Goal: Information Seeking & Learning: Learn about a topic

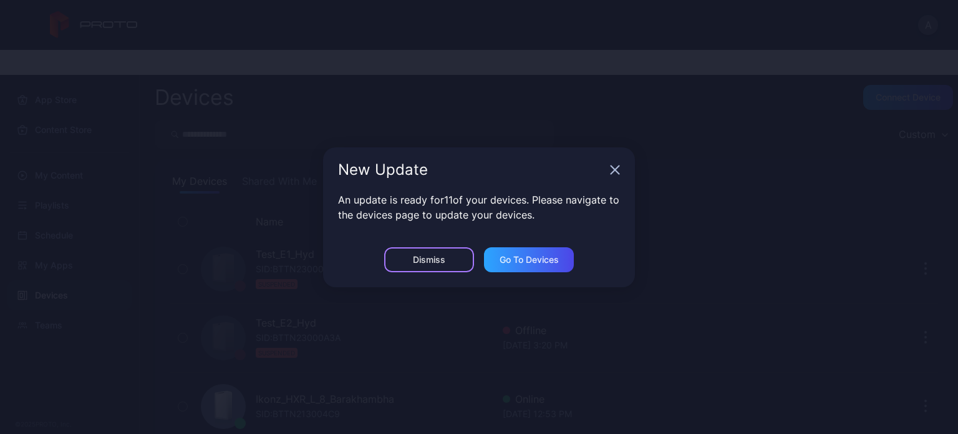
click at [438, 255] on div "Dismiss" at bounding box center [429, 260] width 32 height 10
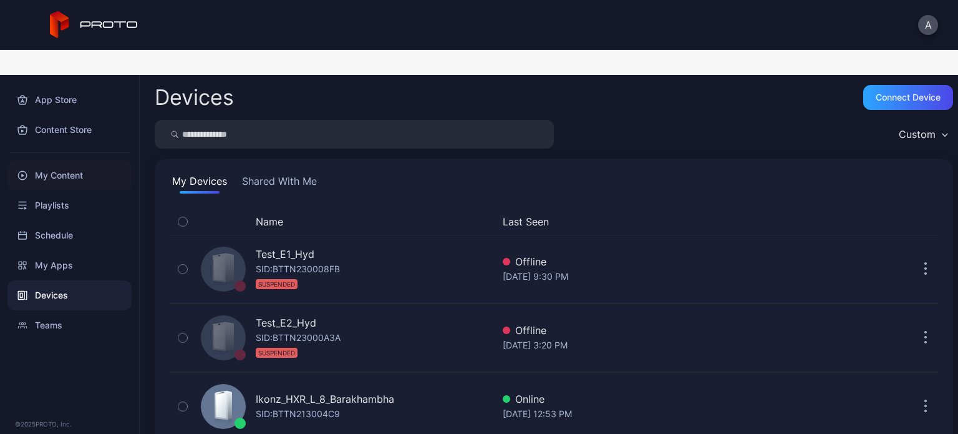
click at [69, 160] on div "My Content" at bounding box center [69, 175] width 124 height 30
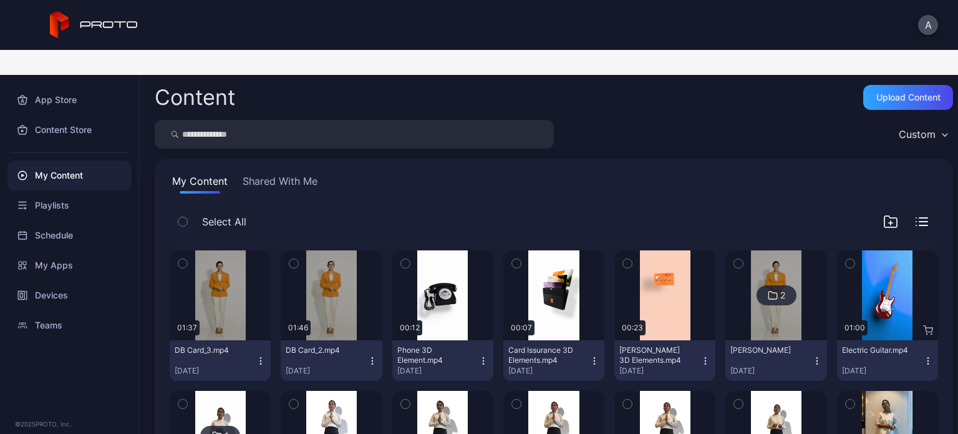
click at [288, 120] on input "search" at bounding box center [354, 134] width 399 height 29
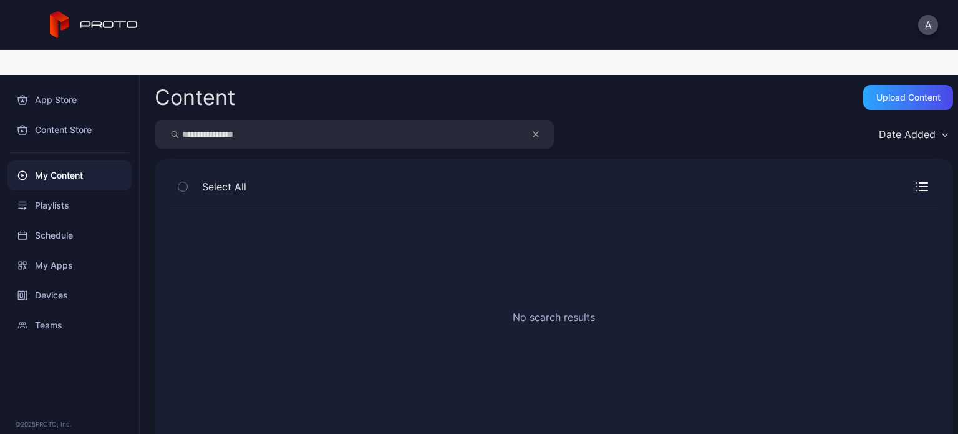
click at [219, 120] on input "**********" at bounding box center [354, 134] width 399 height 29
click at [221, 120] on input "*******" at bounding box center [354, 134] width 399 height 29
type input "*"
type input "**********"
click at [533, 127] on icon "button" at bounding box center [536, 134] width 6 height 15
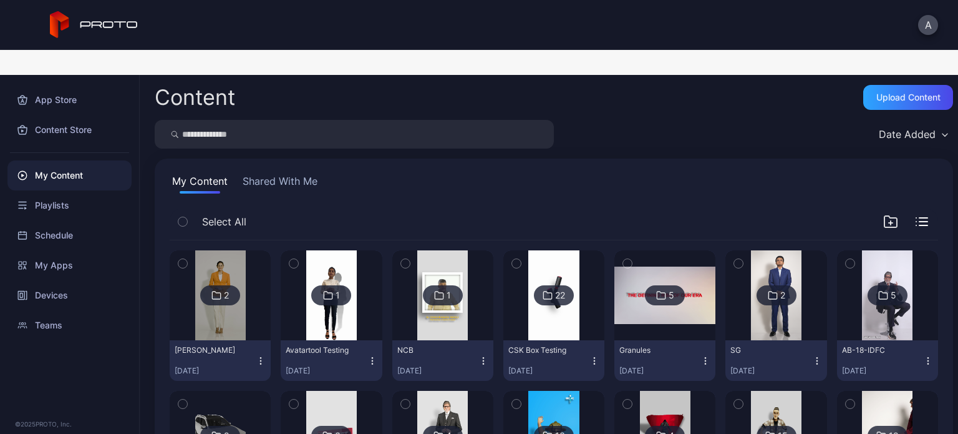
click at [288, 173] on button "Shared With Me" at bounding box center [280, 183] width 80 height 20
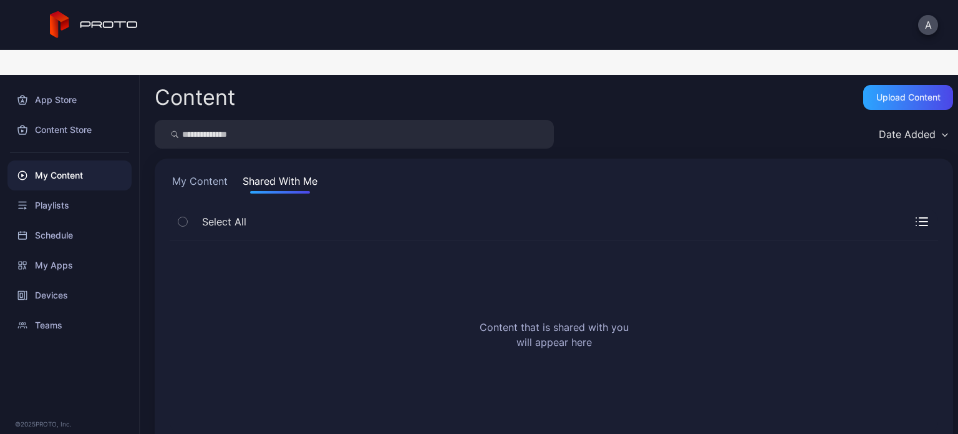
click at [196, 173] on button "My Content" at bounding box center [200, 183] width 61 height 20
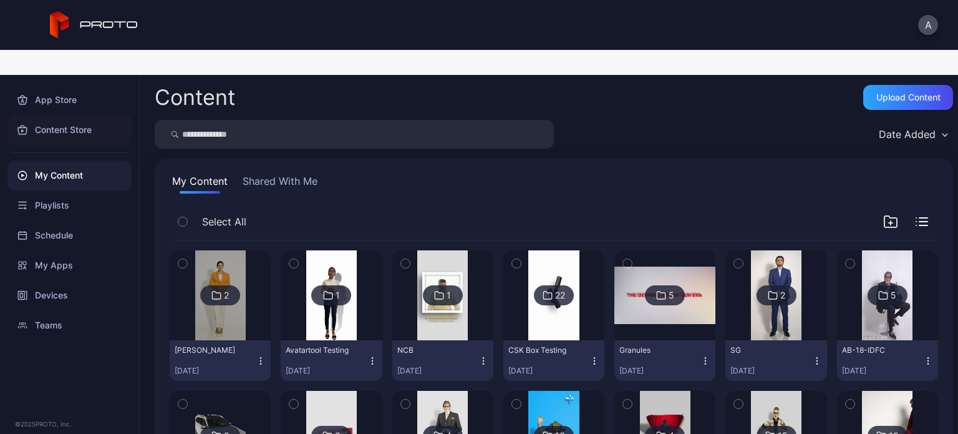
click at [65, 115] on div "Content Store" at bounding box center [69, 130] width 124 height 30
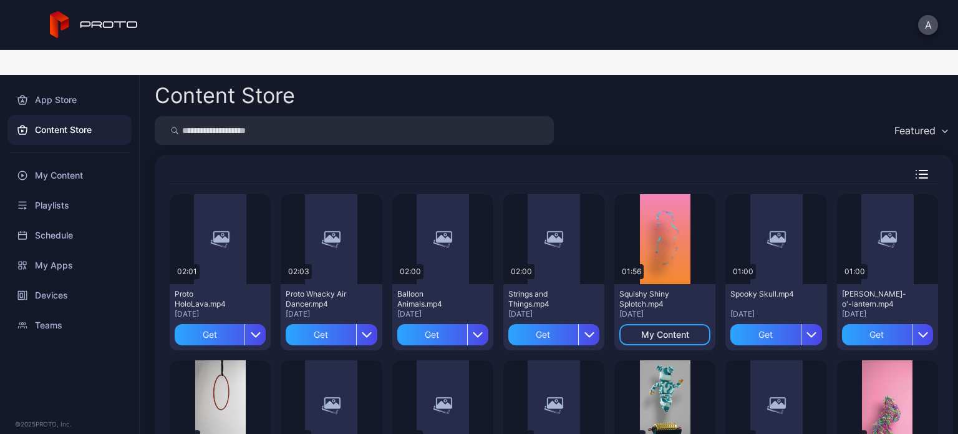
click at [290, 116] on input "search" at bounding box center [354, 130] width 399 height 29
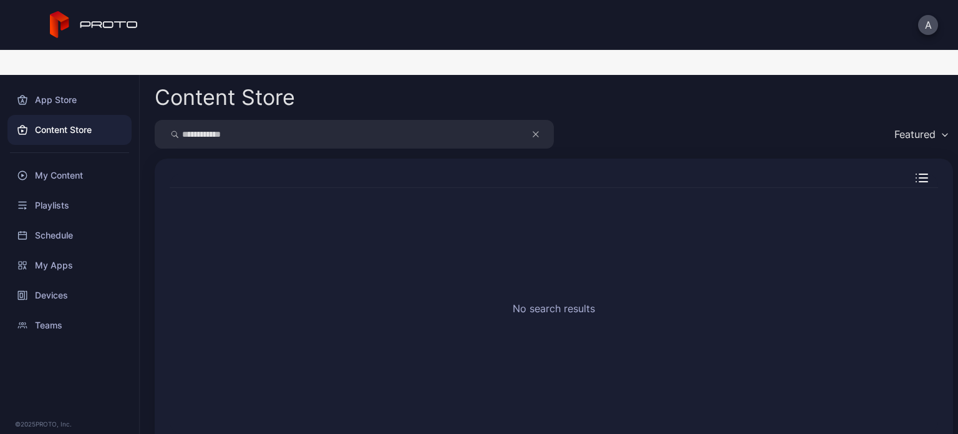
click at [202, 120] on input "**********" at bounding box center [354, 134] width 399 height 29
click at [235, 120] on input "*******" at bounding box center [354, 134] width 399 height 29
type input "****"
click at [536, 127] on icon "button" at bounding box center [536, 134] width 6 height 15
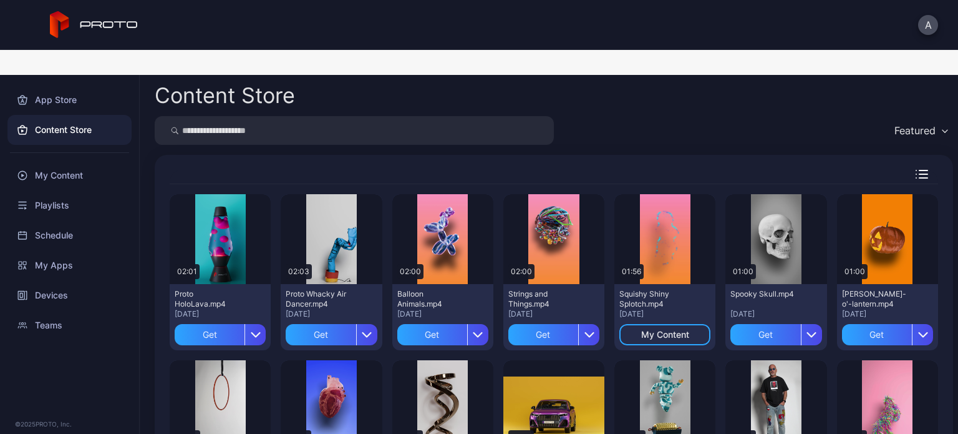
click at [314, 116] on input "search" at bounding box center [354, 130] width 399 height 29
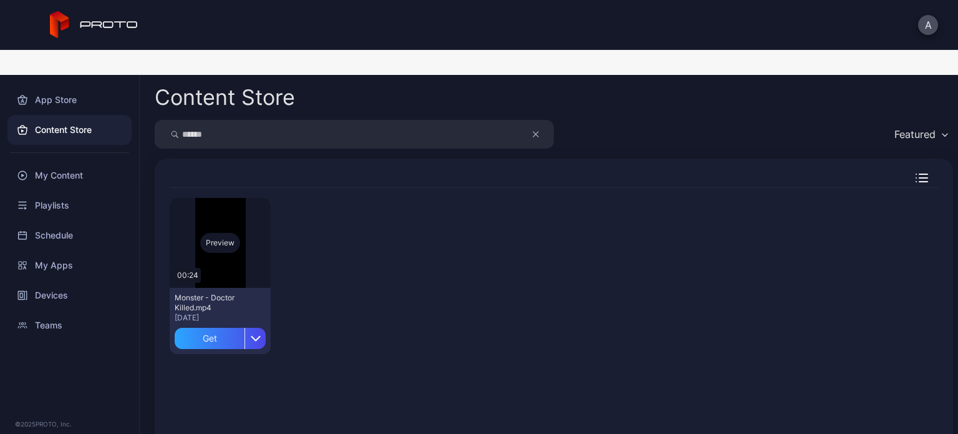
click at [230, 233] on div "Preview" at bounding box center [220, 243] width 40 height 20
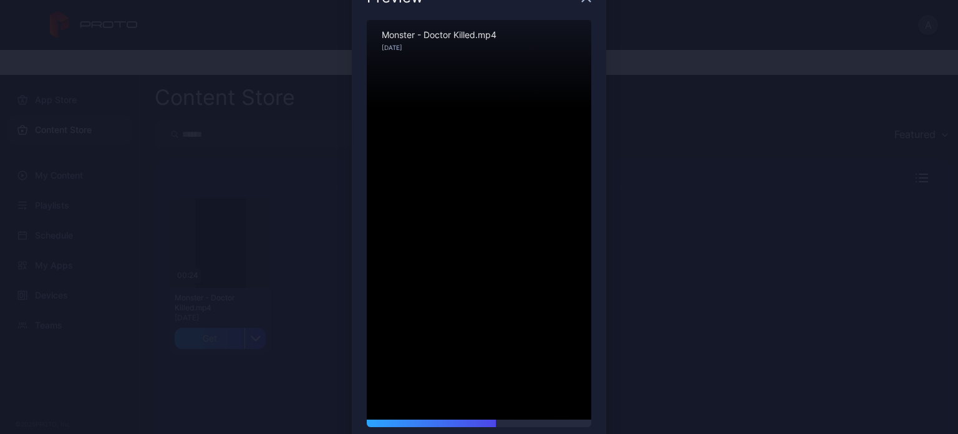
scroll to position [30, 0]
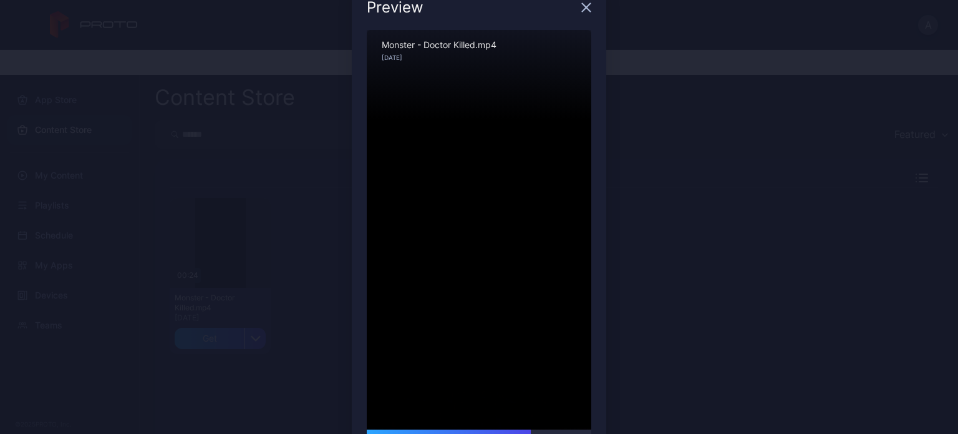
click at [581, 7] on icon "button" at bounding box center [586, 7] width 10 height 10
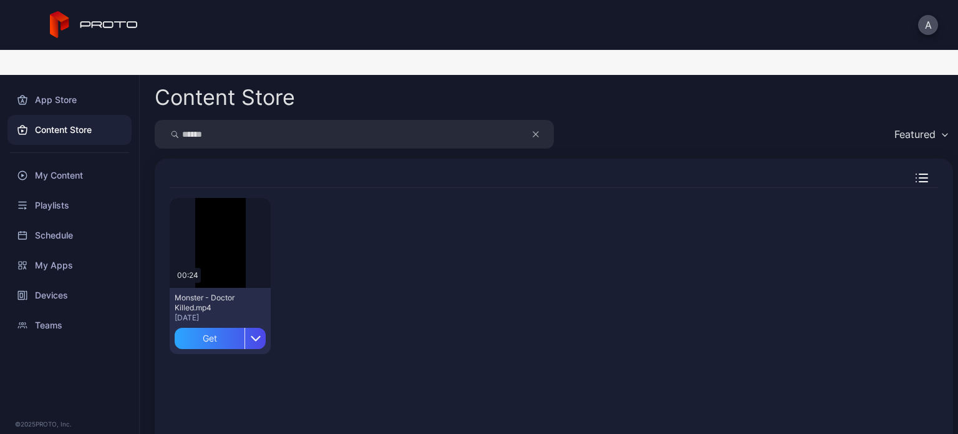
click at [252, 120] on input "******" at bounding box center [354, 134] width 399 height 29
type input "*"
type input "*******"
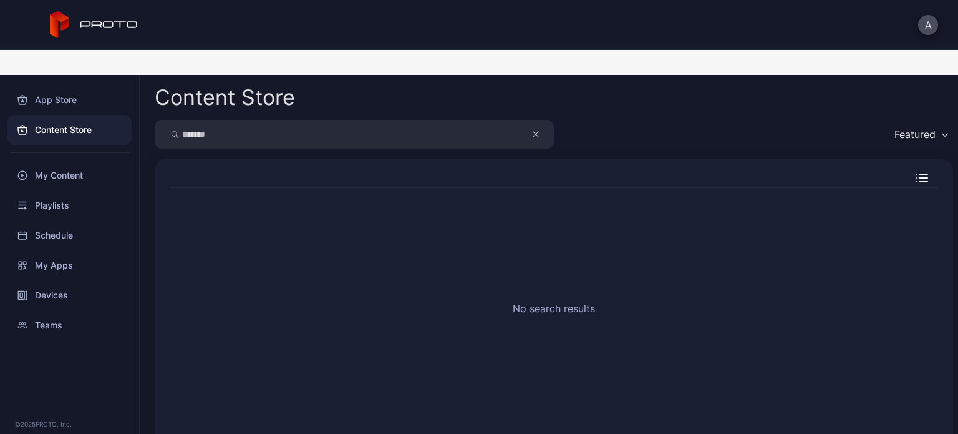
click at [538, 127] on icon "button" at bounding box center [536, 134] width 6 height 15
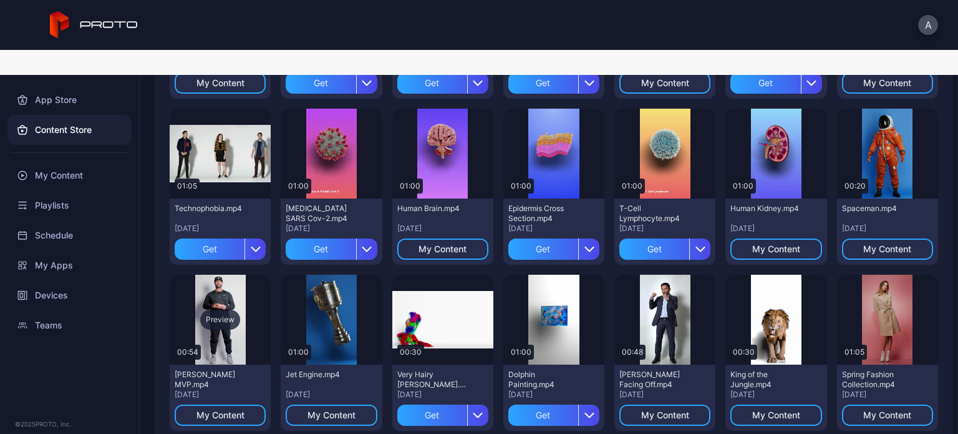
scroll to position [374, 0]
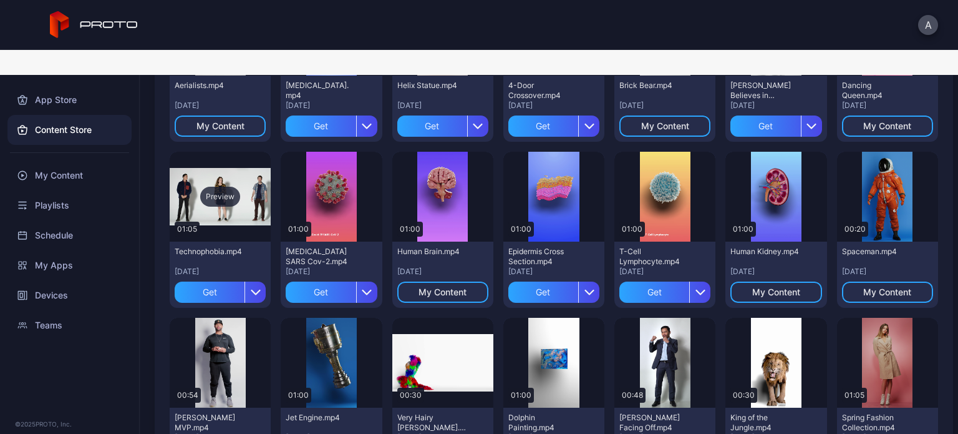
click at [221, 187] on div "Preview" at bounding box center [220, 197] width 40 height 20
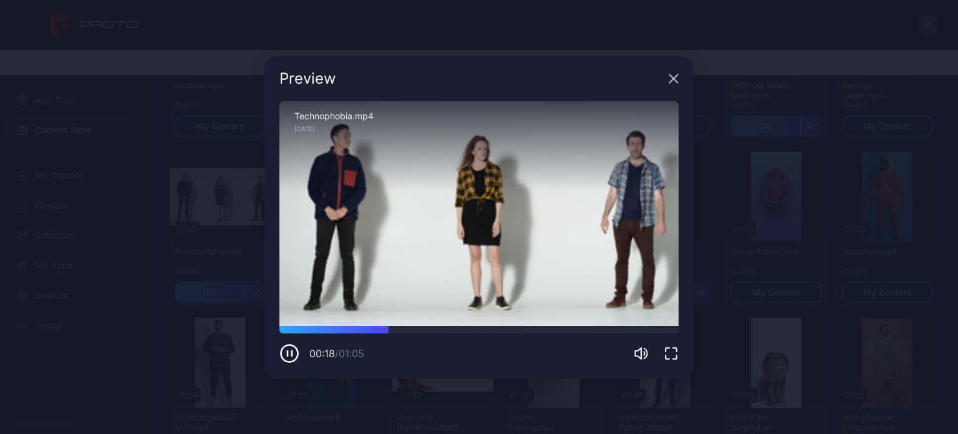
click at [669, 79] on icon "button" at bounding box center [674, 79] width 10 height 10
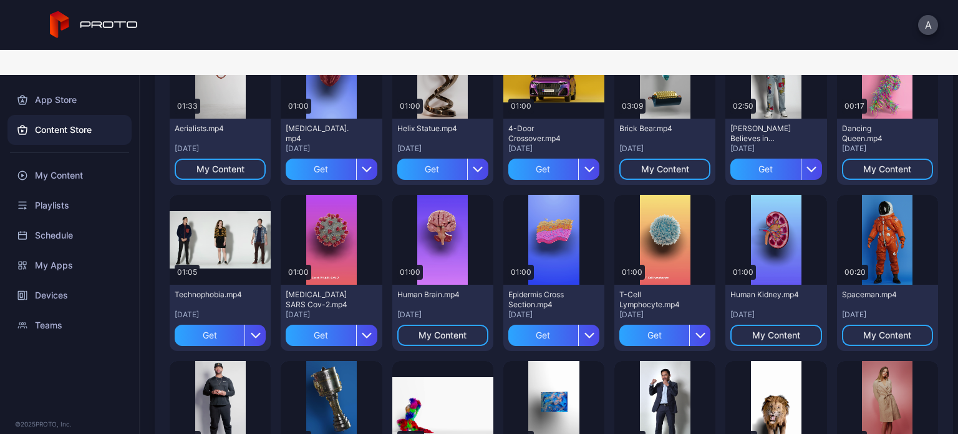
scroll to position [312, 0]
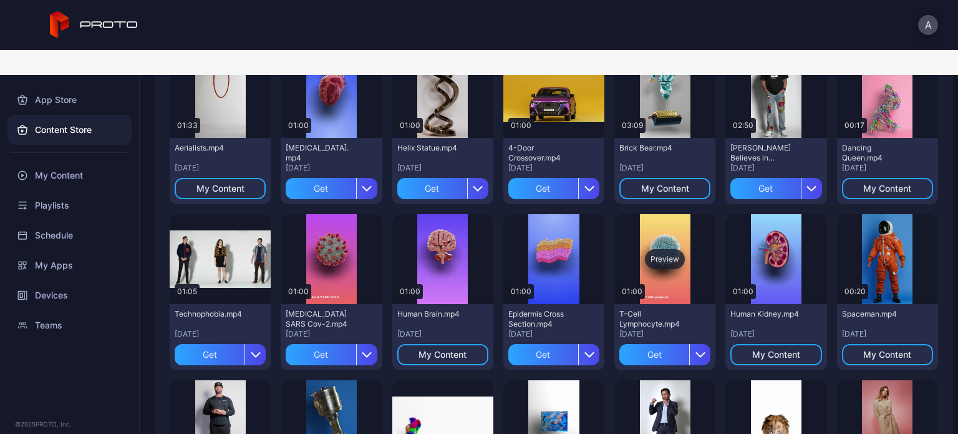
click at [661, 249] on div "Preview" at bounding box center [665, 259] width 40 height 20
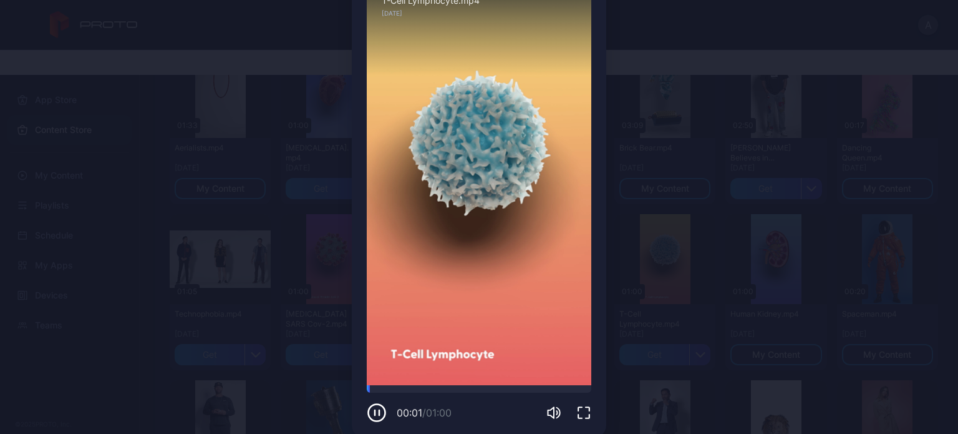
scroll to position [30, 0]
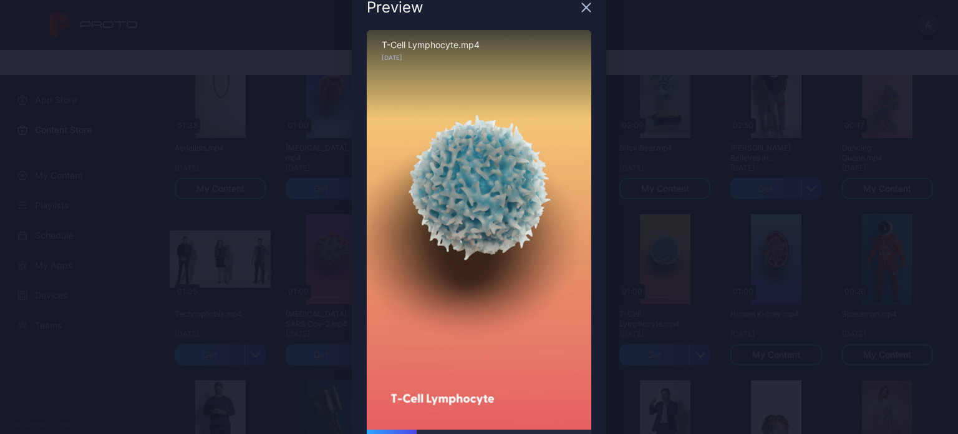
click at [581, 7] on icon "button" at bounding box center [586, 7] width 10 height 10
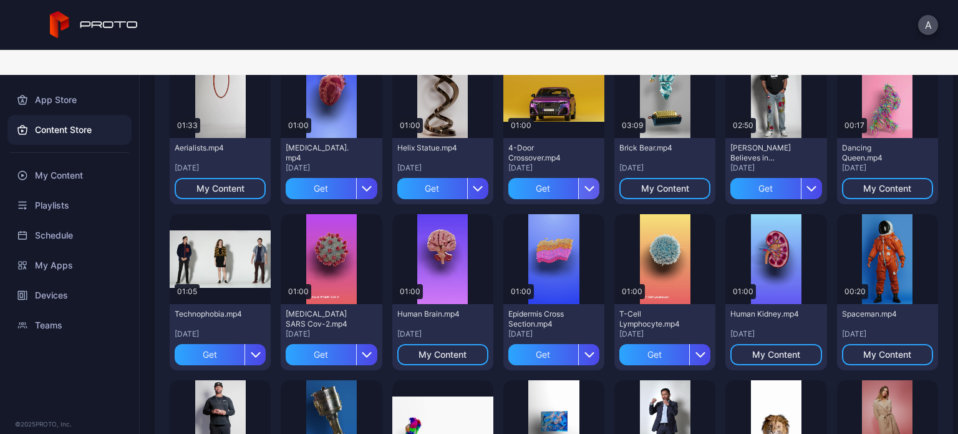
click at [585, 183] on icon "button" at bounding box center [590, 188] width 10 height 10
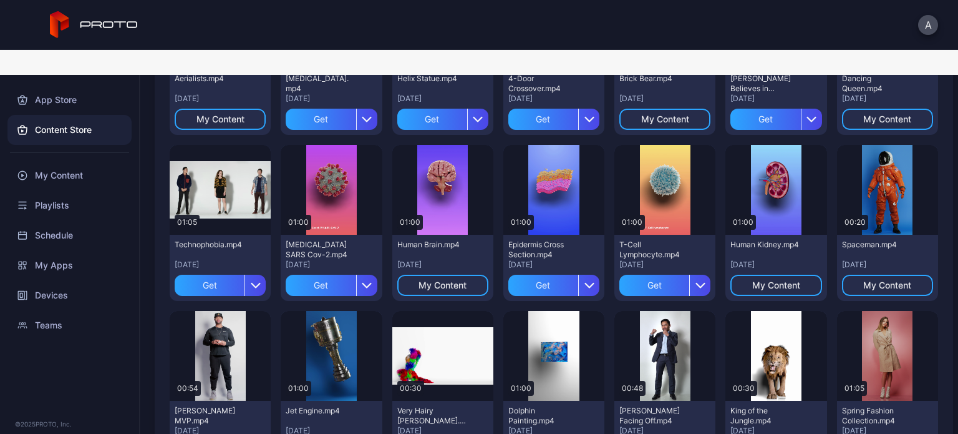
scroll to position [336, 0]
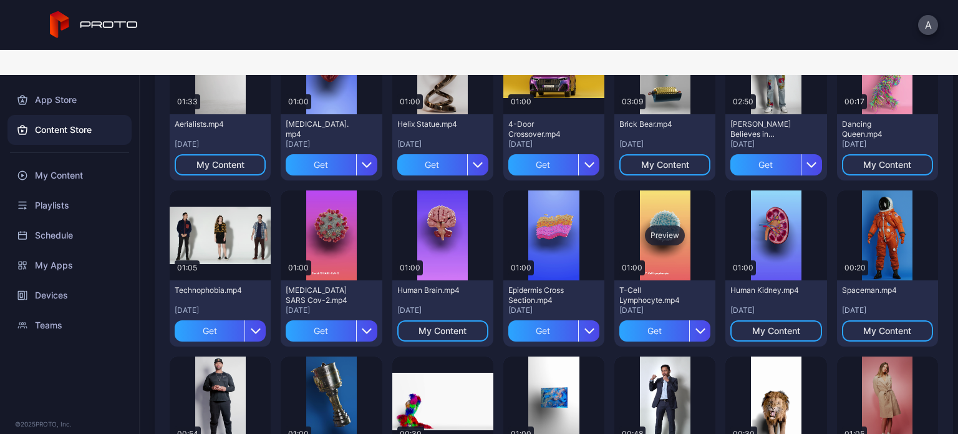
click at [657, 225] on div "Preview" at bounding box center [665, 235] width 40 height 20
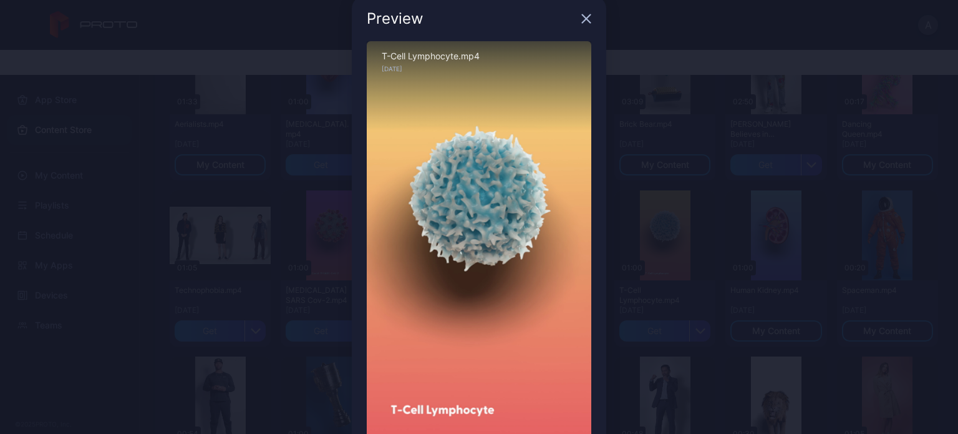
scroll to position [92, 0]
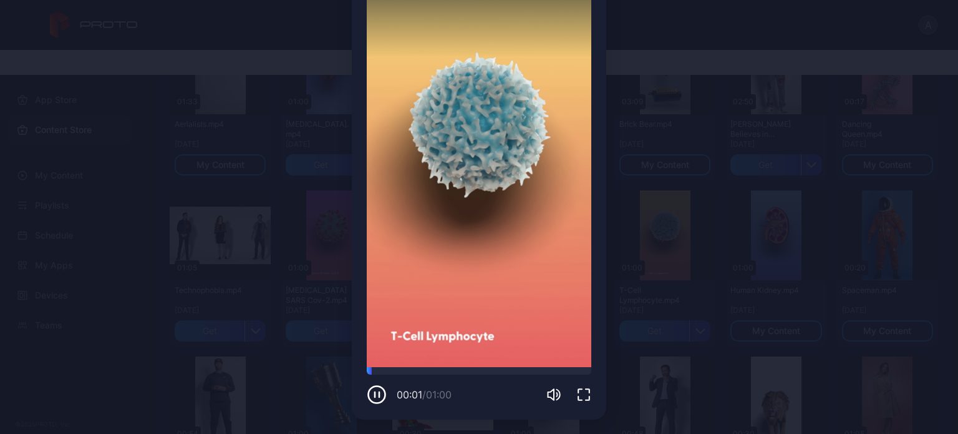
click at [578, 389] on icon "button" at bounding box center [584, 394] width 15 height 15
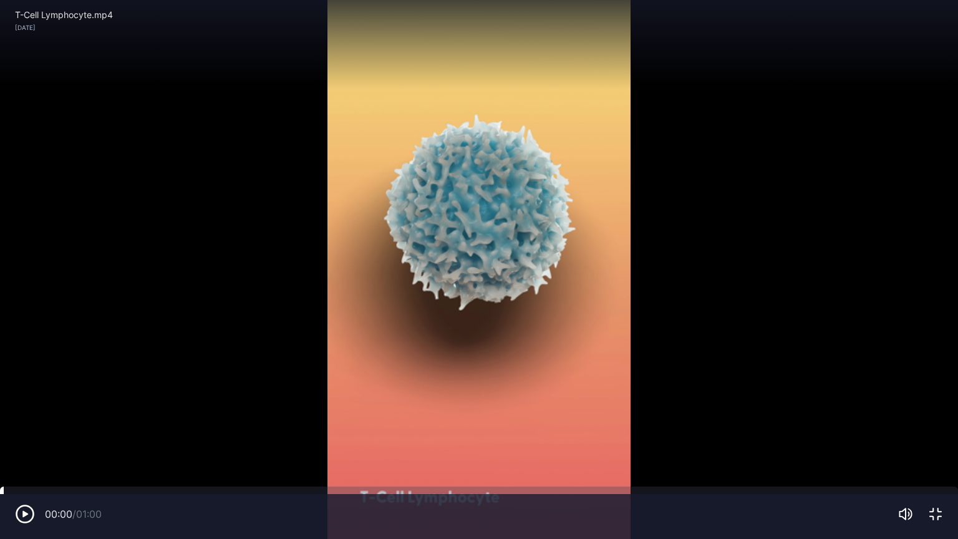
click at [0, 433] on div at bounding box center [479, 490] width 958 height 7
click at [933, 433] on icon "button" at bounding box center [935, 514] width 11 height 11
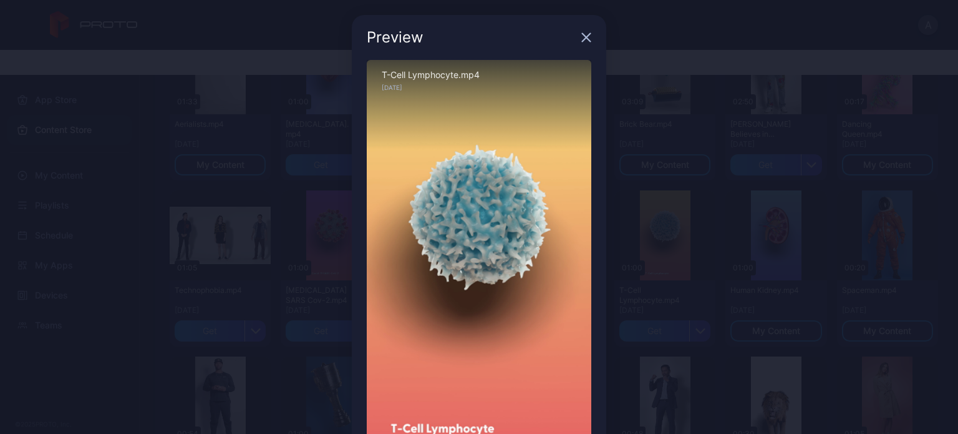
click at [581, 34] on icon "button" at bounding box center [586, 37] width 10 height 10
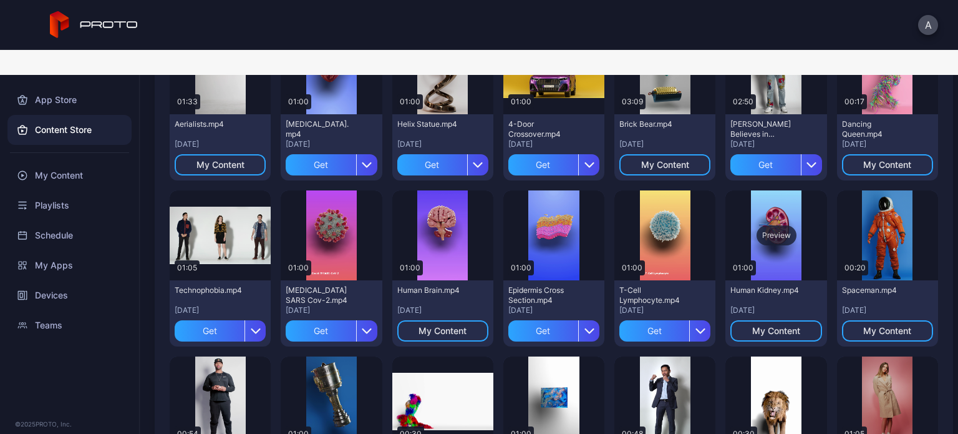
click at [766, 225] on div "Preview" at bounding box center [777, 235] width 40 height 20
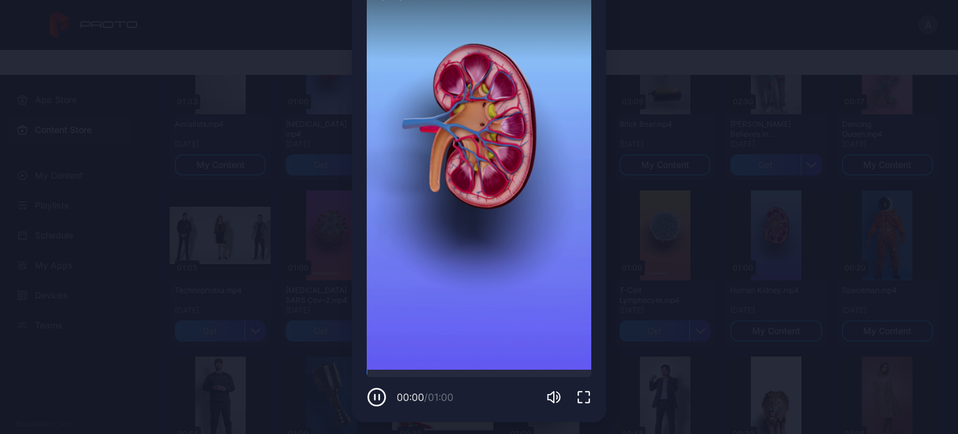
scroll to position [92, 0]
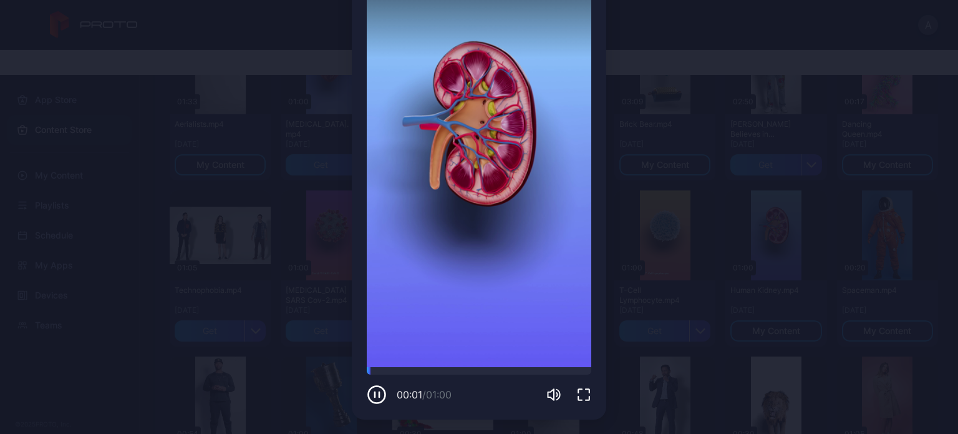
click at [577, 391] on icon "button" at bounding box center [584, 394] width 15 height 15
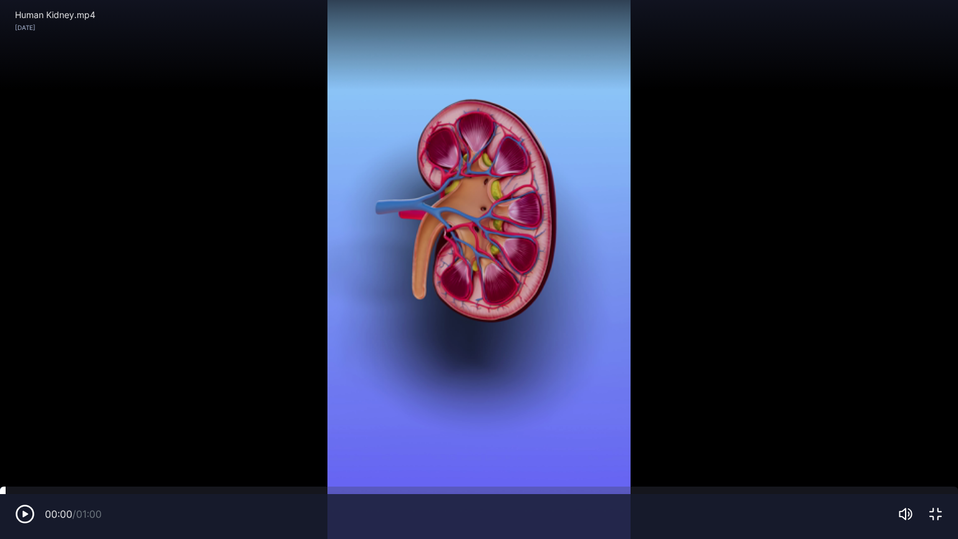
click at [2, 433] on div at bounding box center [479, 490] width 958 height 7
click at [22, 433] on icon "button" at bounding box center [25, 514] width 20 height 20
click at [1, 433] on div at bounding box center [479, 490] width 958 height 7
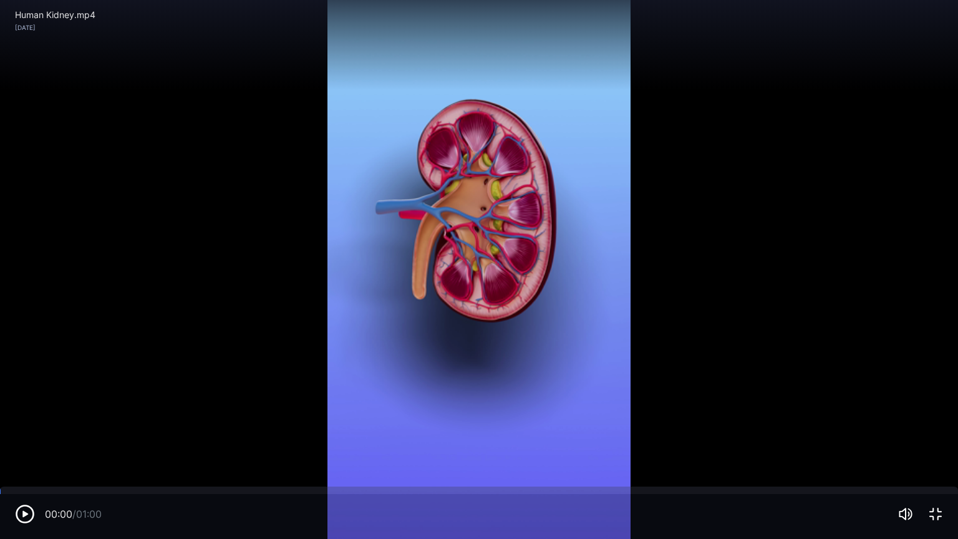
click at [847, 149] on div "Sorry, your browser doesn‘t support embedded videos" at bounding box center [479, 269] width 958 height 539
click at [23, 433] on icon "button" at bounding box center [25, 514] width 6 height 6
click at [125, 317] on div "Sorry, your browser doesn‘t support embedded videos" at bounding box center [479, 269] width 958 height 539
click at [26, 433] on icon "button" at bounding box center [25, 514] width 20 height 20
click at [933, 433] on icon "button" at bounding box center [935, 514] width 11 height 11
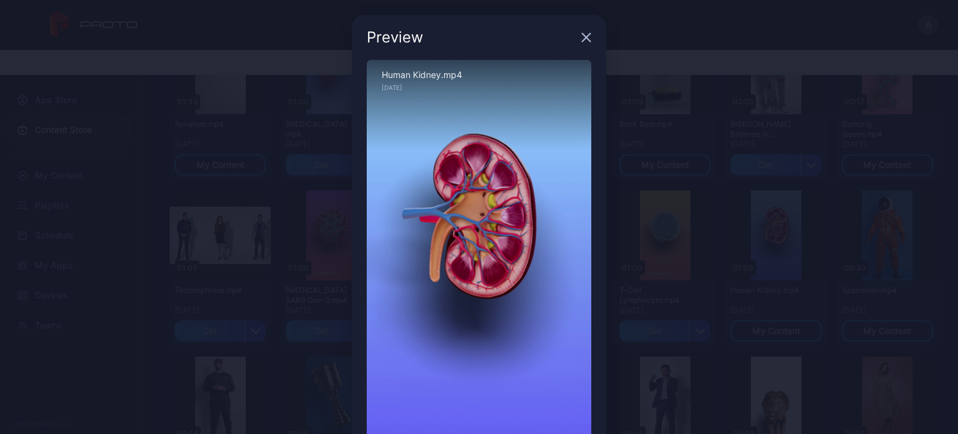
drag, startPoint x: 422, startPoint y: 74, endPoint x: 394, endPoint y: 82, distance: 29.4
click at [394, 82] on div "Human Kidney.mp4 [DATE]" at bounding box center [479, 105] width 225 height 90
click at [421, 72] on div "Human Kidney.mp4" at bounding box center [479, 75] width 195 height 10
click at [527, 56] on div "Preview" at bounding box center [479, 37] width 255 height 45
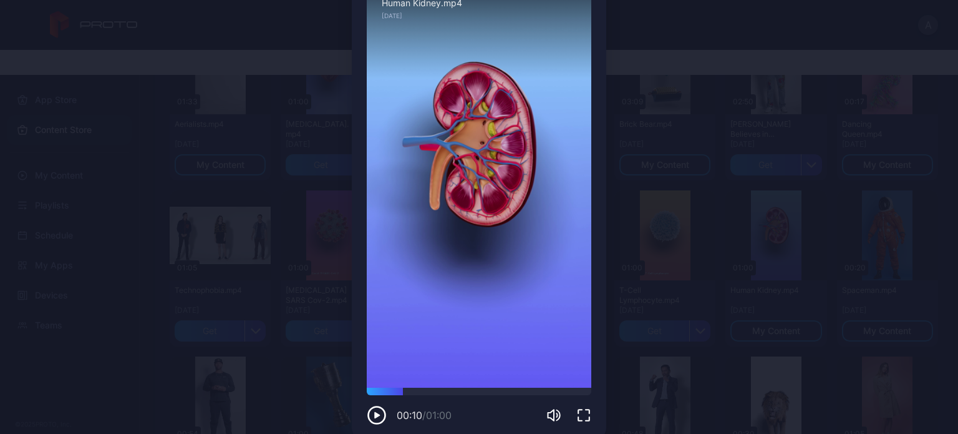
scroll to position [92, 0]
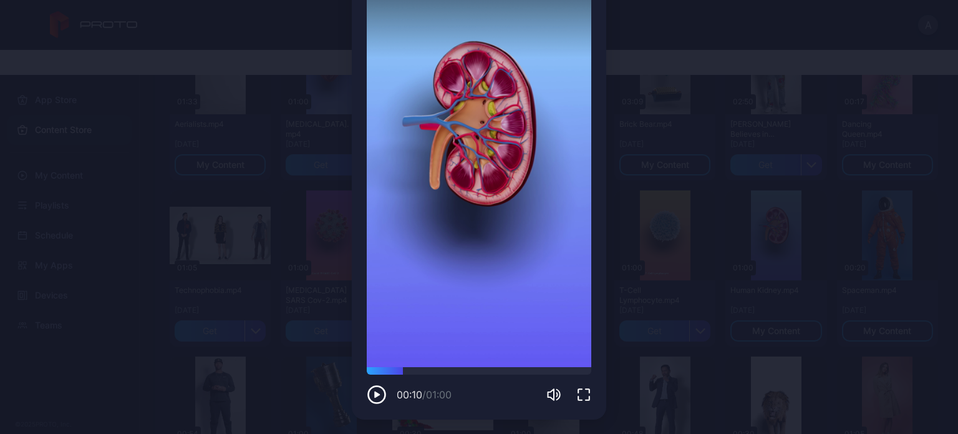
click at [577, 395] on icon "button" at bounding box center [584, 394] width 15 height 15
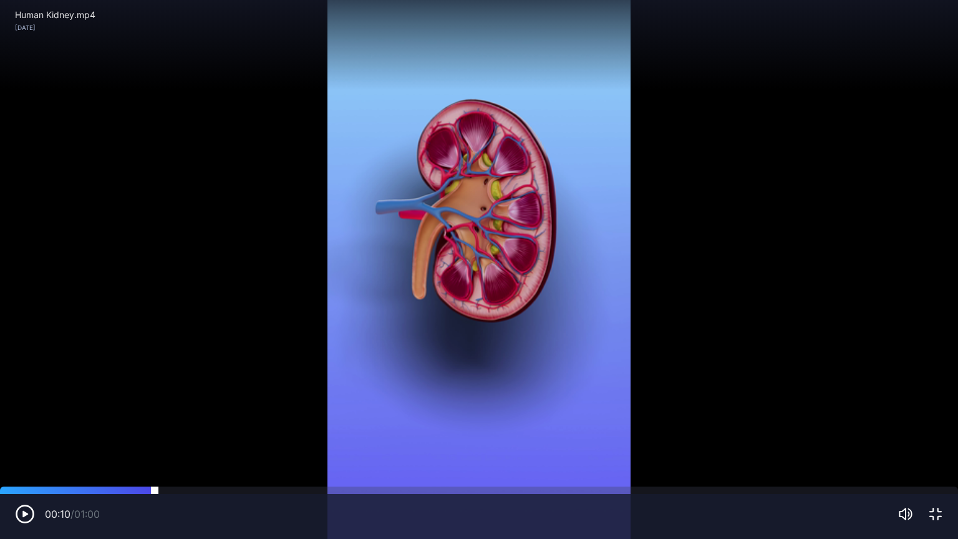
click at [2, 433] on div at bounding box center [479, 490] width 958 height 7
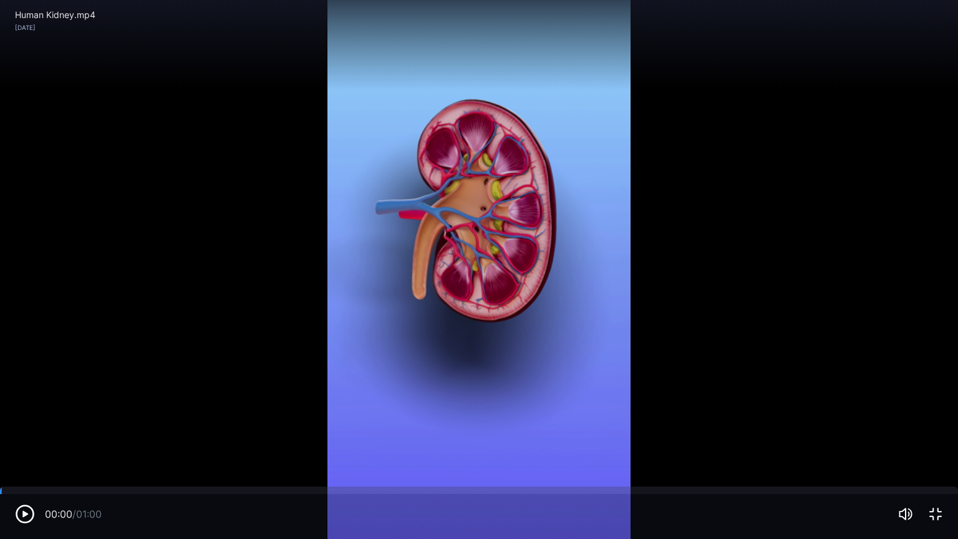
click at [21, 433] on icon "button" at bounding box center [25, 514] width 20 height 20
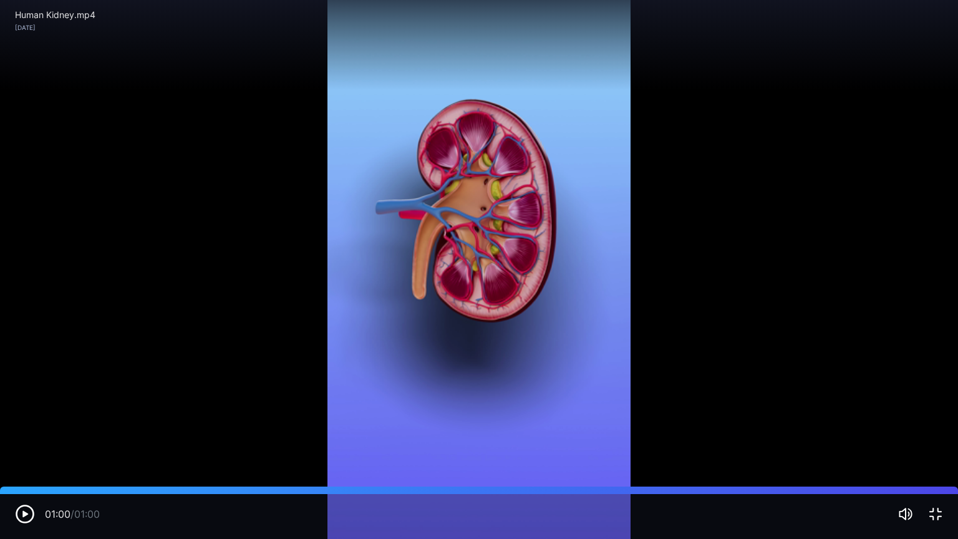
click at [939, 433] on icon "button" at bounding box center [935, 514] width 15 height 15
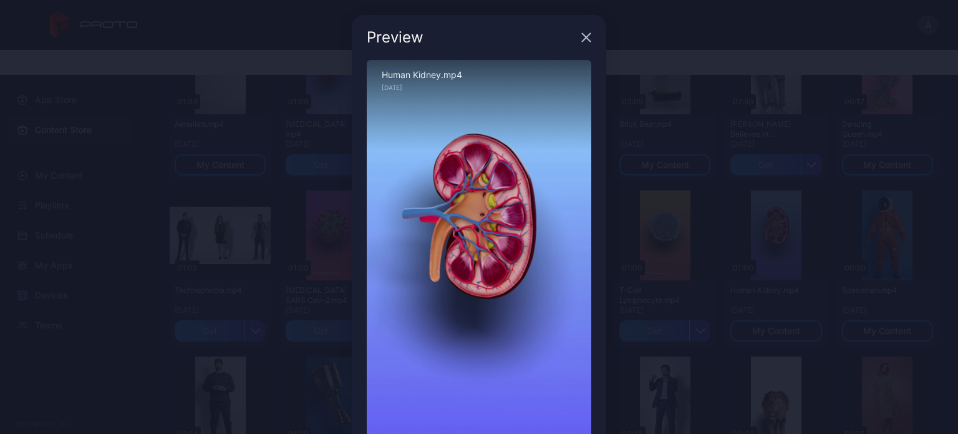
click at [581, 39] on icon "button" at bounding box center [586, 37] width 10 height 10
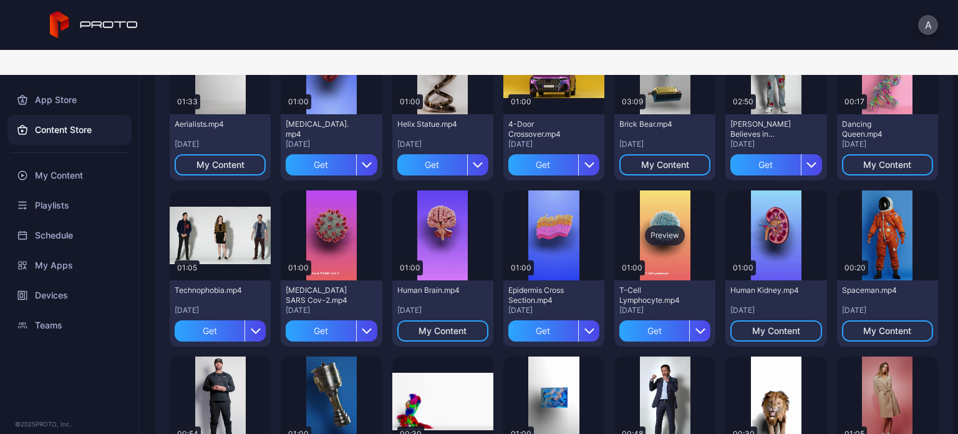
scroll to position [398, 0]
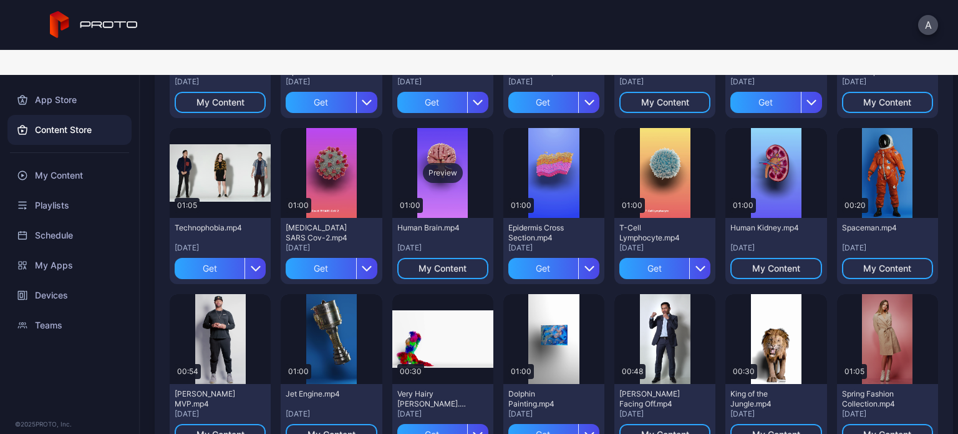
click at [434, 163] on div "Preview" at bounding box center [443, 173] width 40 height 20
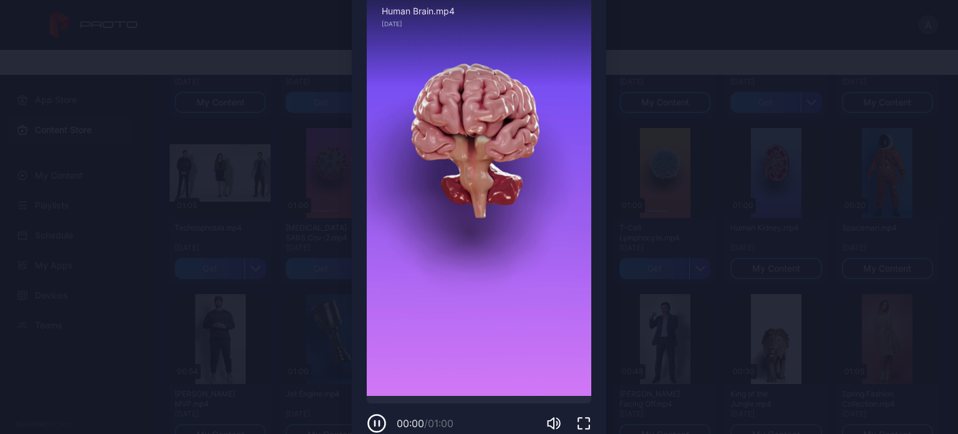
scroll to position [92, 0]
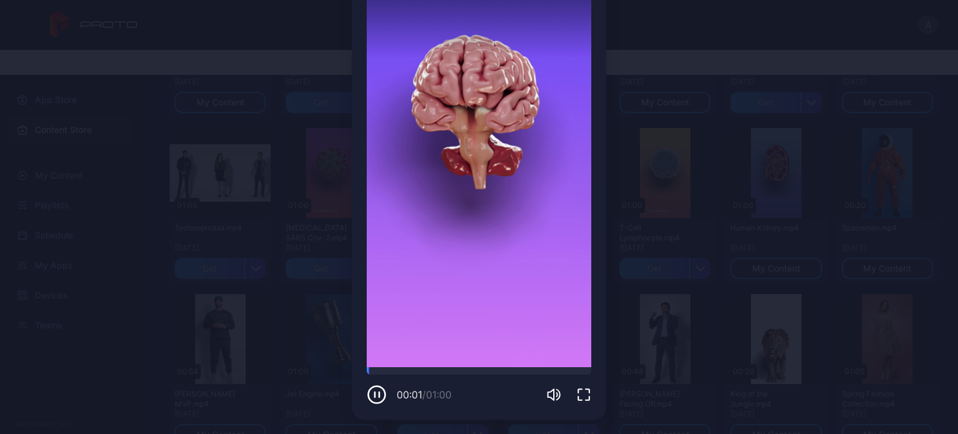
click at [578, 391] on icon "button" at bounding box center [584, 394] width 15 height 15
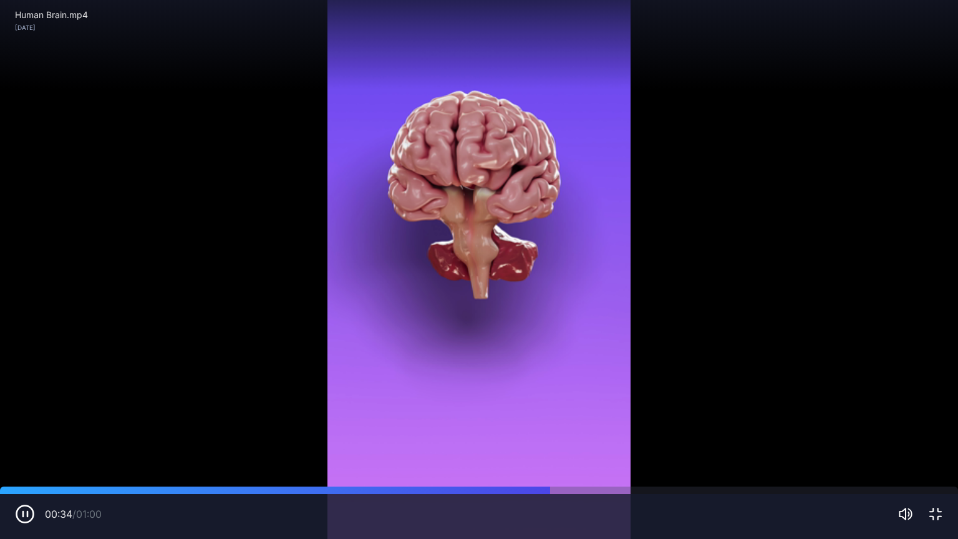
click at [19, 433] on icon "button" at bounding box center [25, 514] width 20 height 20
click at [938, 433] on icon "button" at bounding box center [935, 514] width 11 height 11
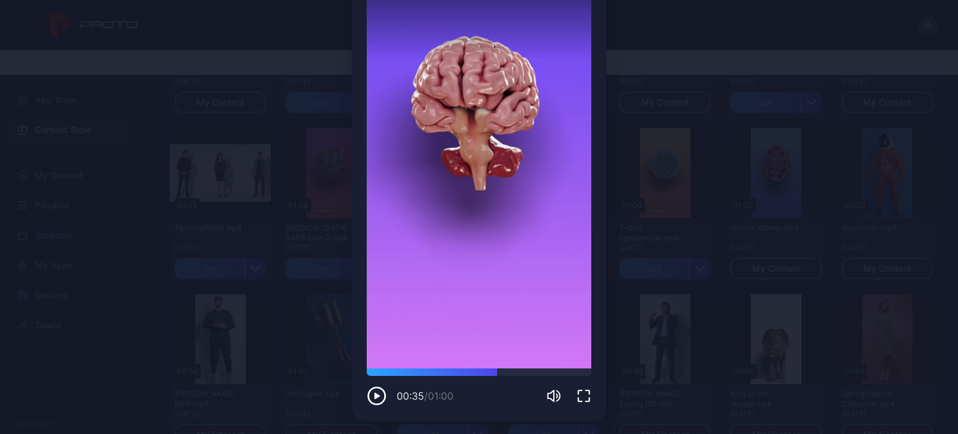
scroll to position [92, 0]
click at [374, 371] on div at bounding box center [479, 370] width 225 height 7
click at [577, 394] on icon "button" at bounding box center [584, 394] width 15 height 15
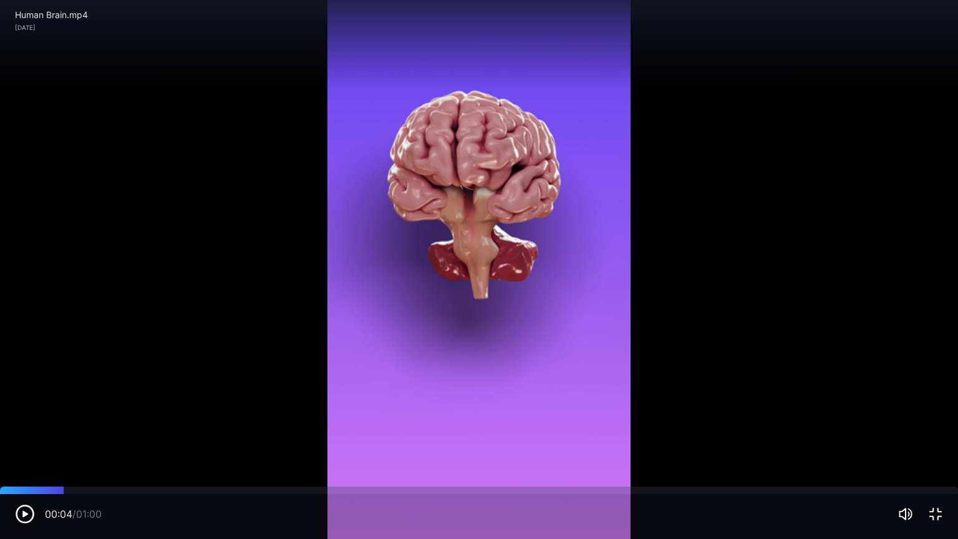
click at [29, 433] on icon "button" at bounding box center [25, 514] width 20 height 20
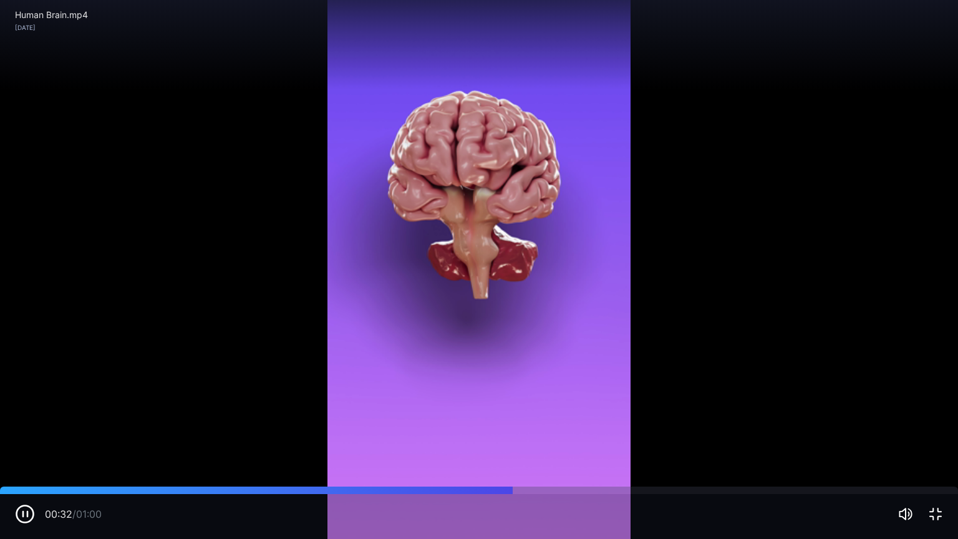
click at [21, 433] on icon "button" at bounding box center [25, 514] width 20 height 20
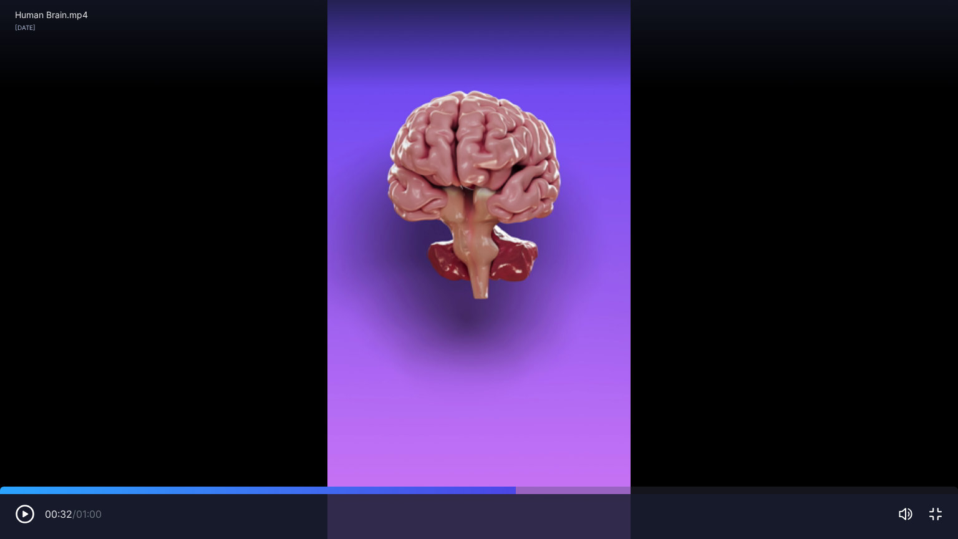
click at [941, 433] on icon "button" at bounding box center [935, 514] width 15 height 15
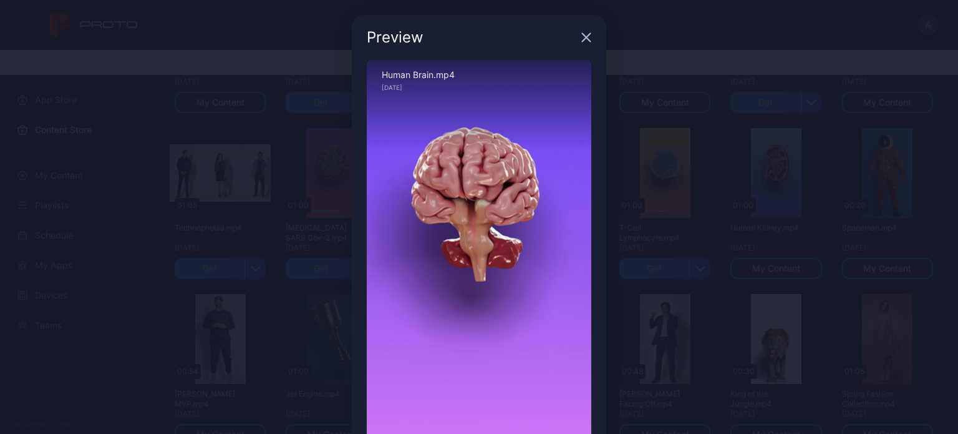
click at [583, 40] on icon "button" at bounding box center [586, 37] width 10 height 10
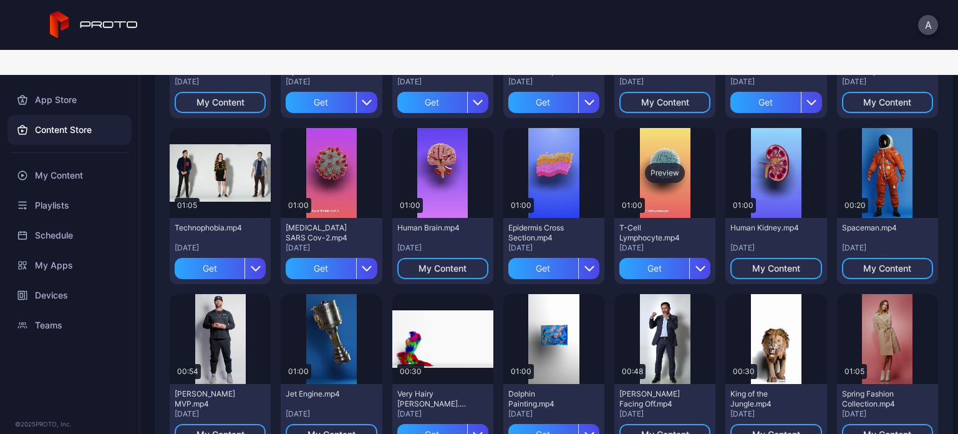
click at [661, 163] on div "Preview" at bounding box center [665, 173] width 40 height 20
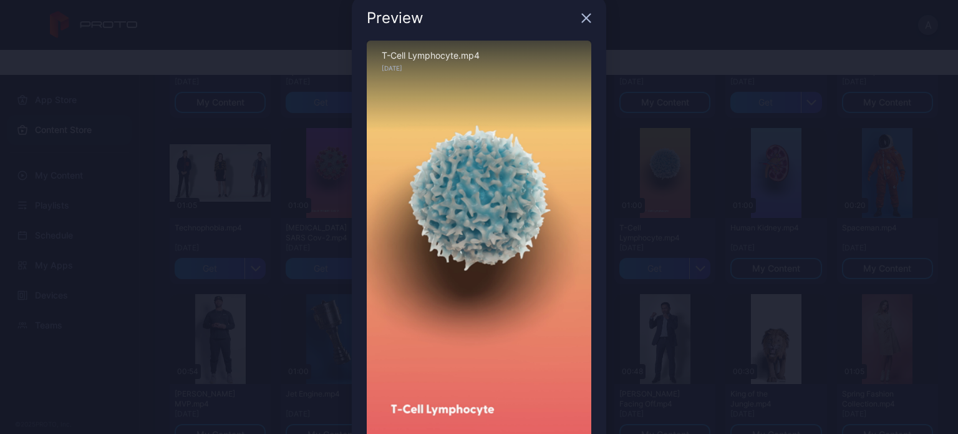
scroll to position [92, 0]
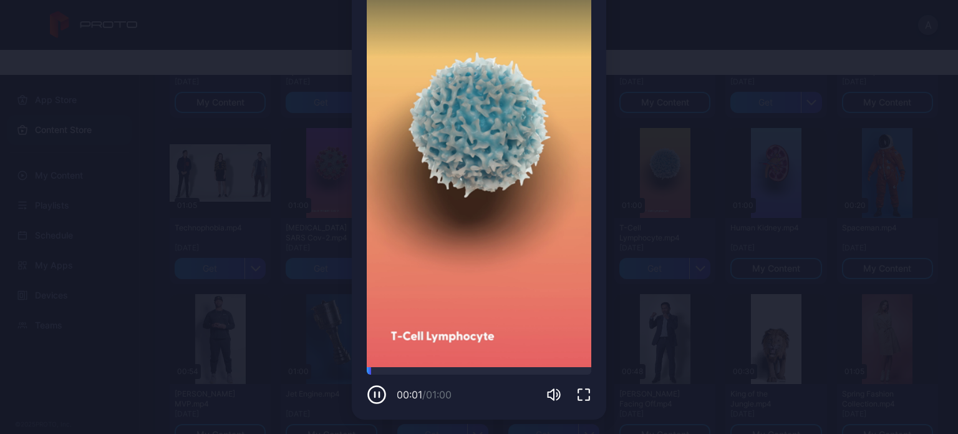
click at [577, 389] on icon "button" at bounding box center [584, 394] width 15 height 15
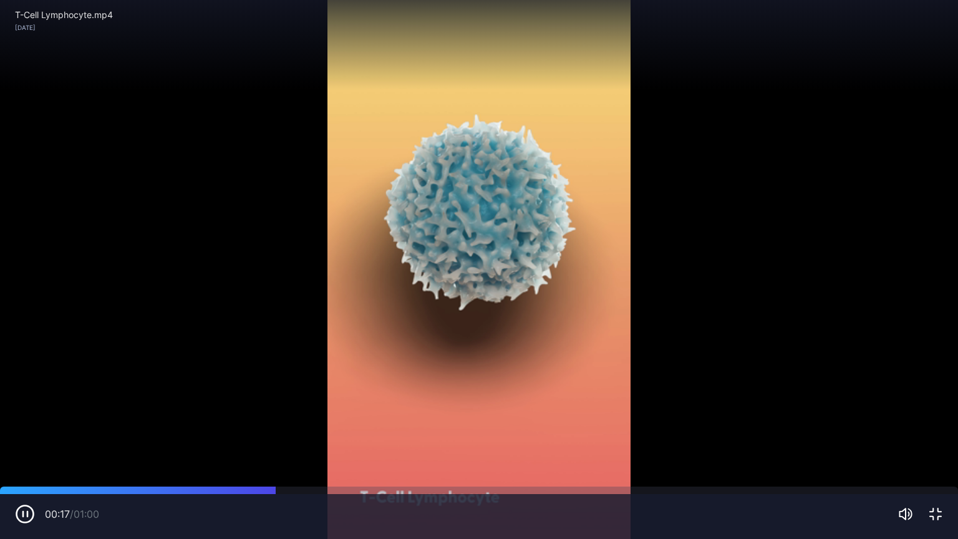
click at [937, 433] on icon "button" at bounding box center [935, 514] width 15 height 15
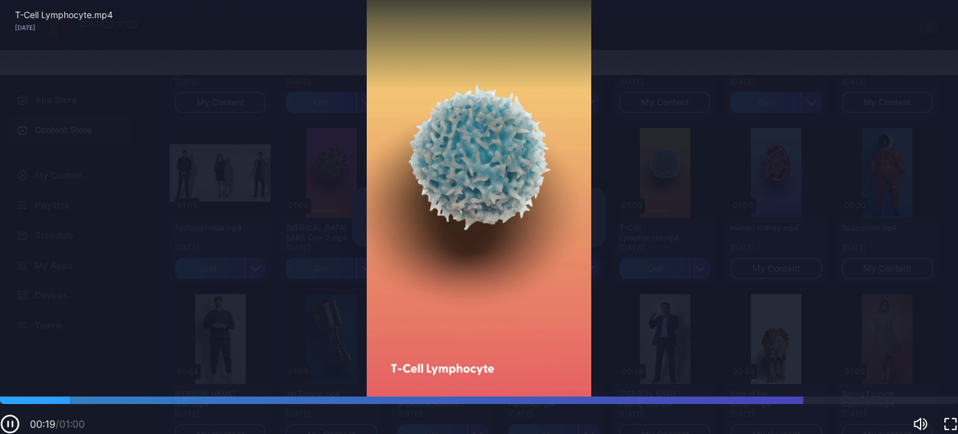
scroll to position [92, 0]
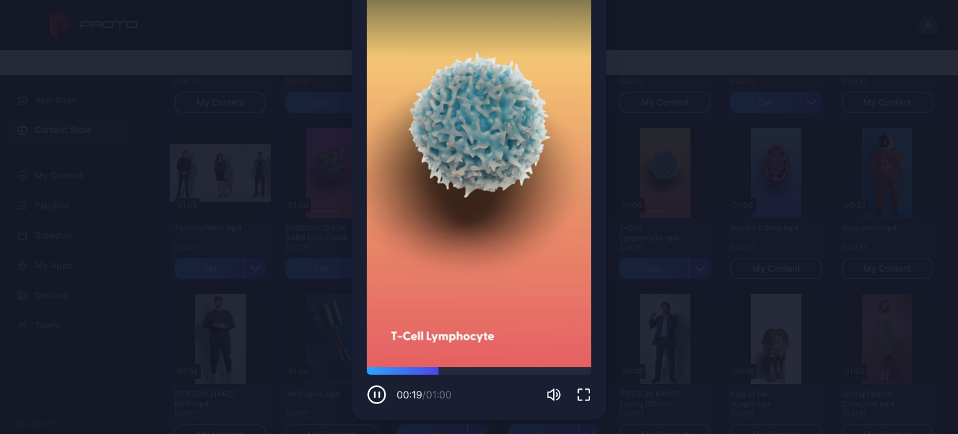
click at [578, 394] on icon "button" at bounding box center [584, 394] width 15 height 15
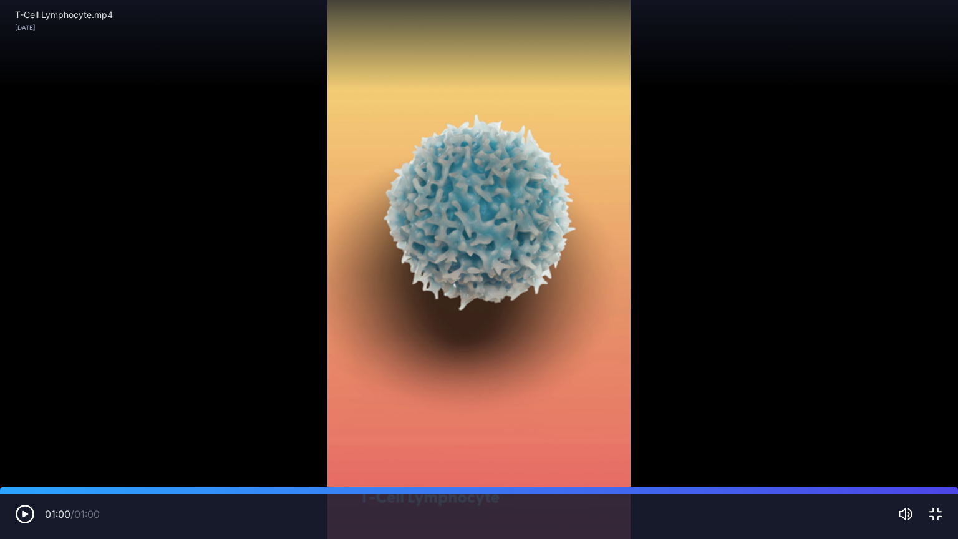
click at [939, 433] on icon "button" at bounding box center [935, 514] width 15 height 15
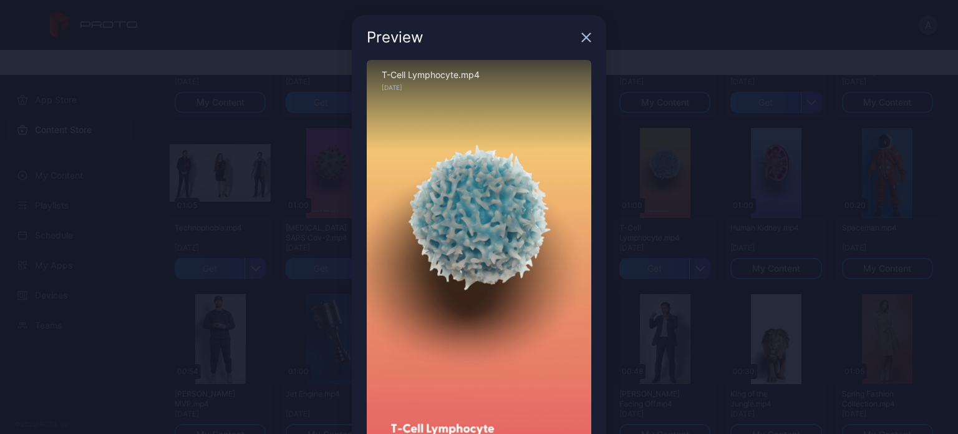
click at [581, 36] on icon "button" at bounding box center [586, 37] width 10 height 10
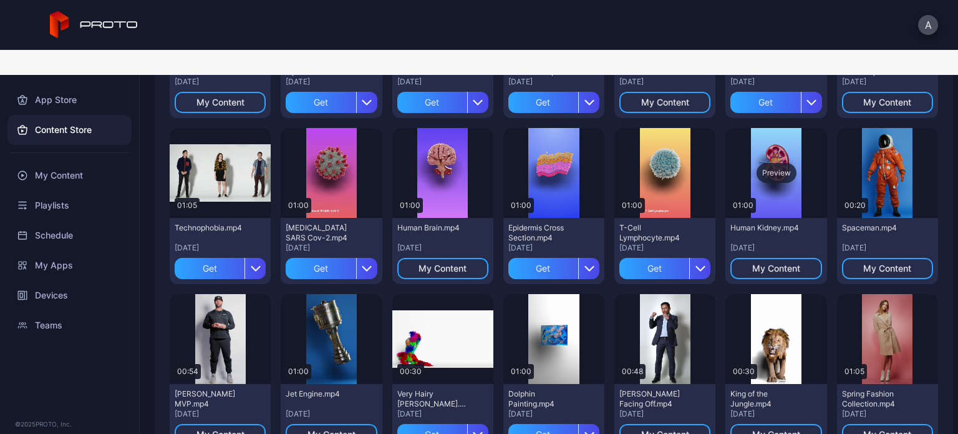
click at [776, 162] on div "Preview" at bounding box center [776, 173] width 101 height 90
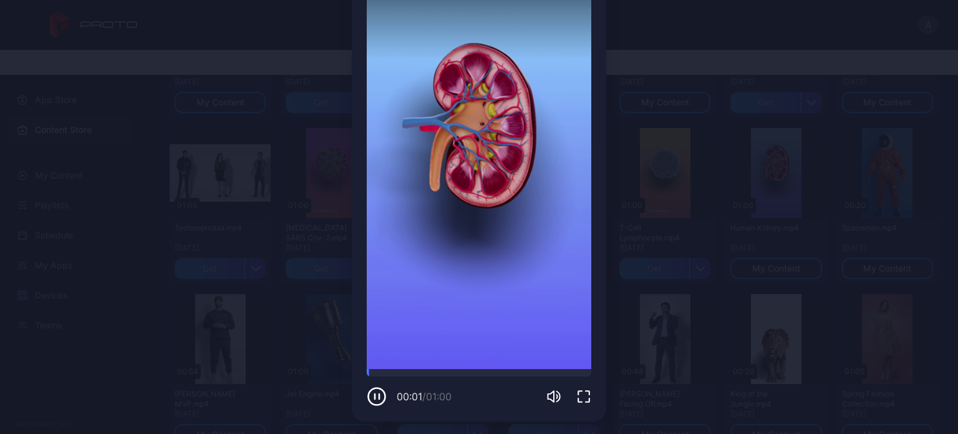
scroll to position [92, 0]
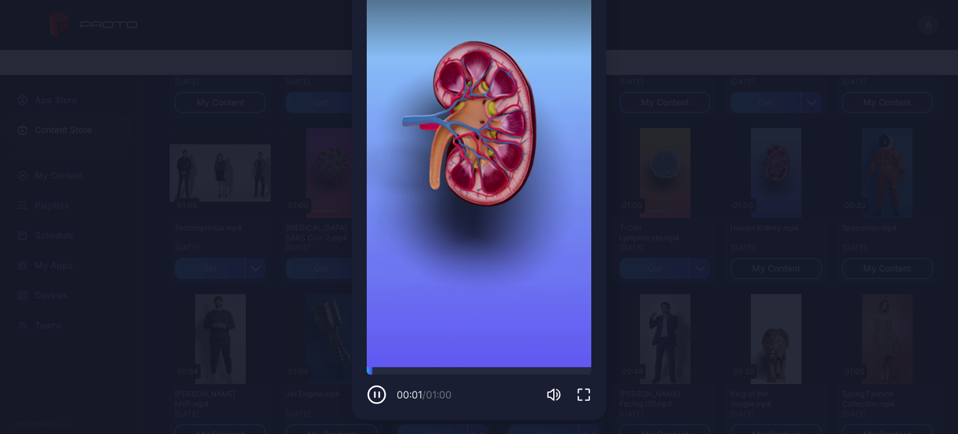
click at [577, 394] on icon "button" at bounding box center [584, 394] width 15 height 15
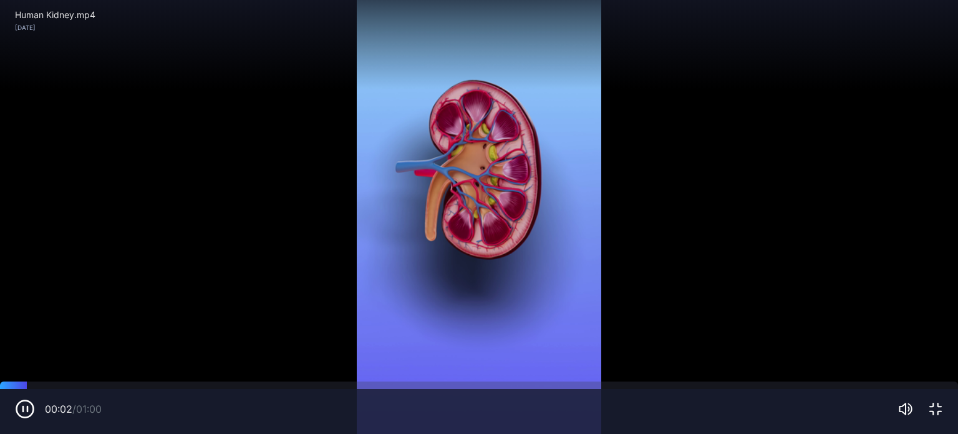
scroll to position [0, 0]
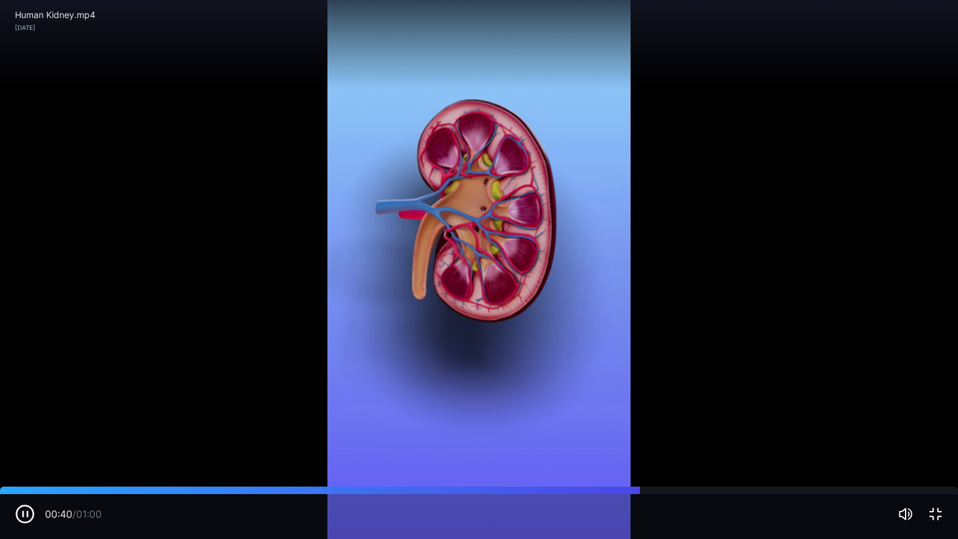
click at [933, 433] on icon "button" at bounding box center [935, 514] width 15 height 15
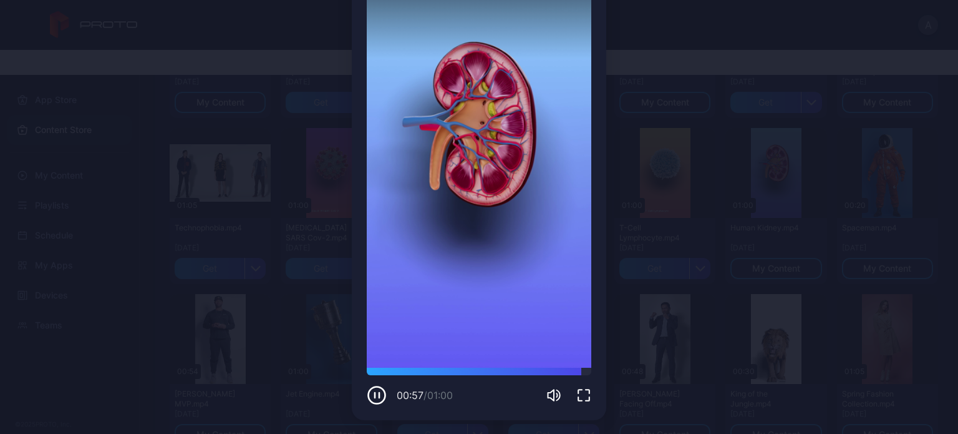
scroll to position [92, 0]
click at [367, 367] on div at bounding box center [479, 370] width 225 height 7
click at [374, 394] on icon "button" at bounding box center [377, 394] width 20 height 20
click at [577, 396] on icon "button" at bounding box center [584, 394] width 15 height 15
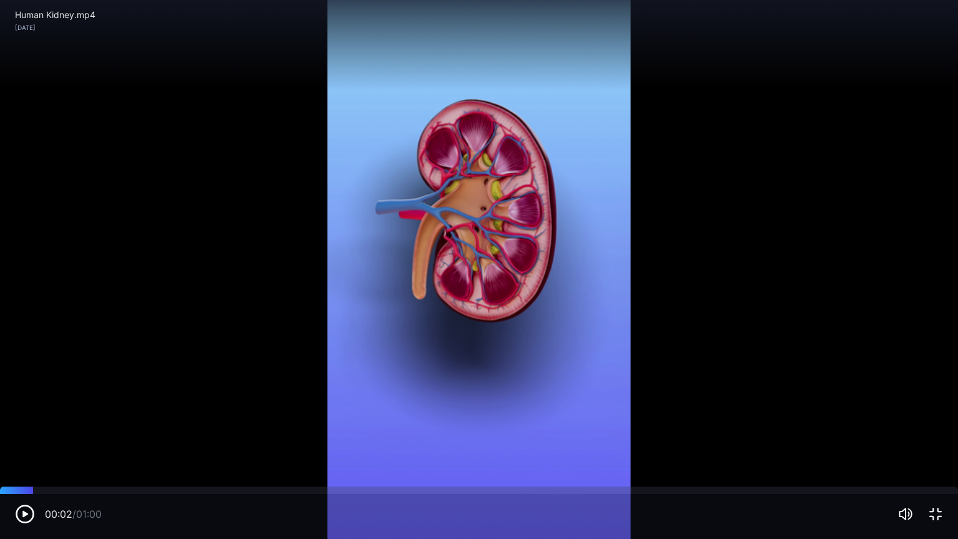
click at [20, 433] on icon "button" at bounding box center [25, 514] width 20 height 20
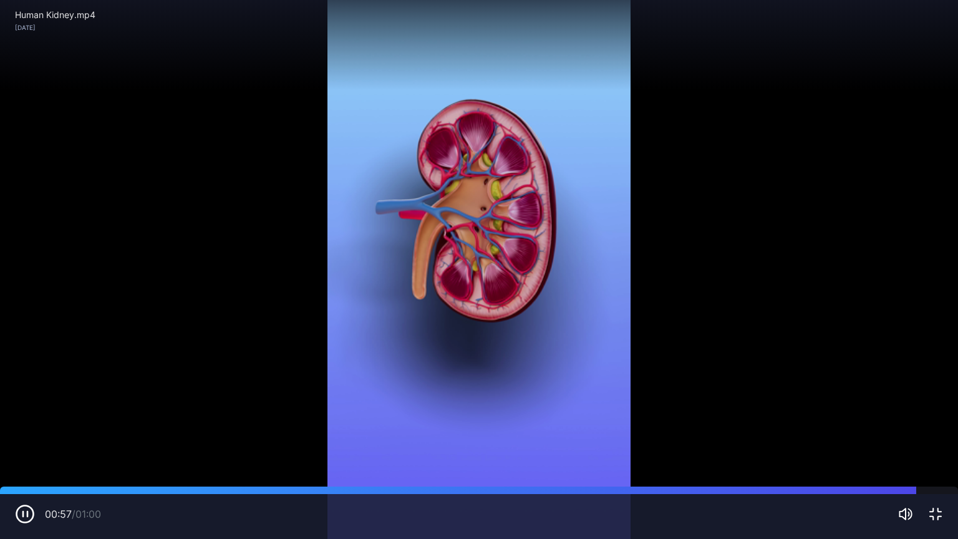
click at [936, 433] on icon "button" at bounding box center [935, 514] width 15 height 15
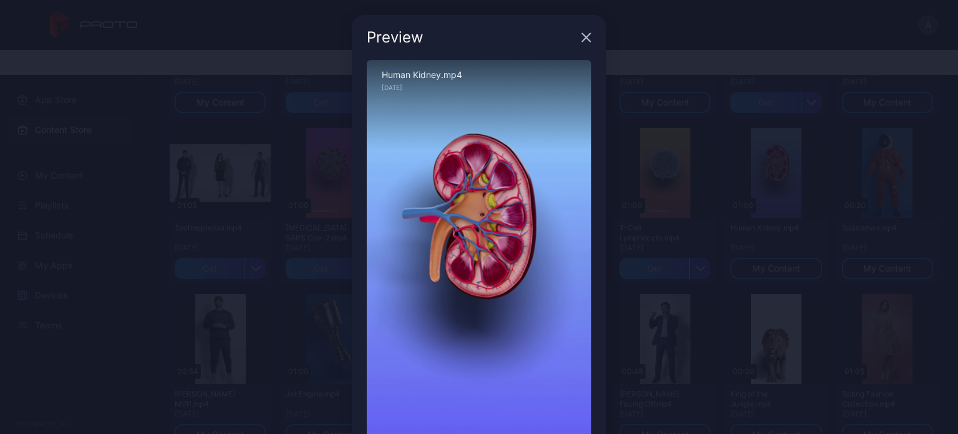
click at [583, 39] on icon "button" at bounding box center [587, 38] width 8 height 8
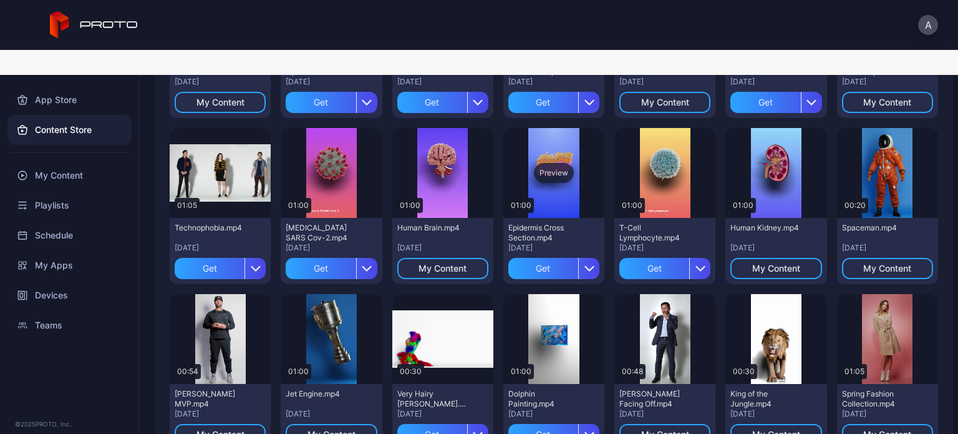
click at [546, 163] on div "Preview" at bounding box center [554, 173] width 40 height 20
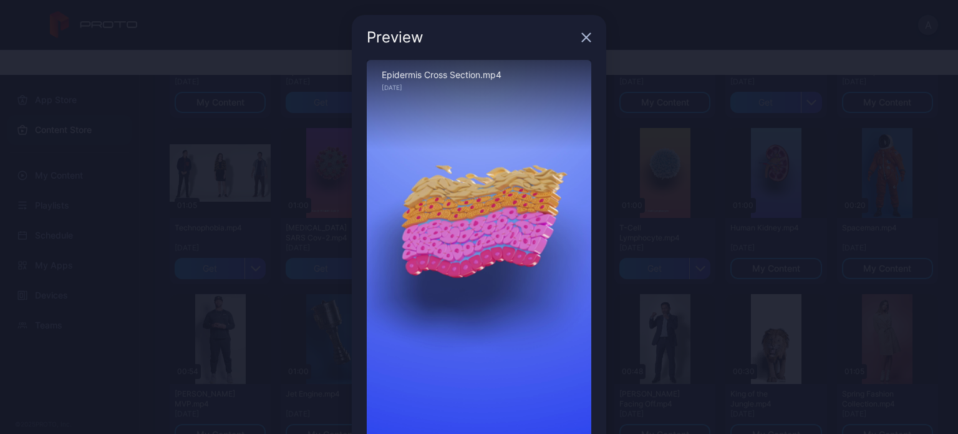
scroll to position [92, 0]
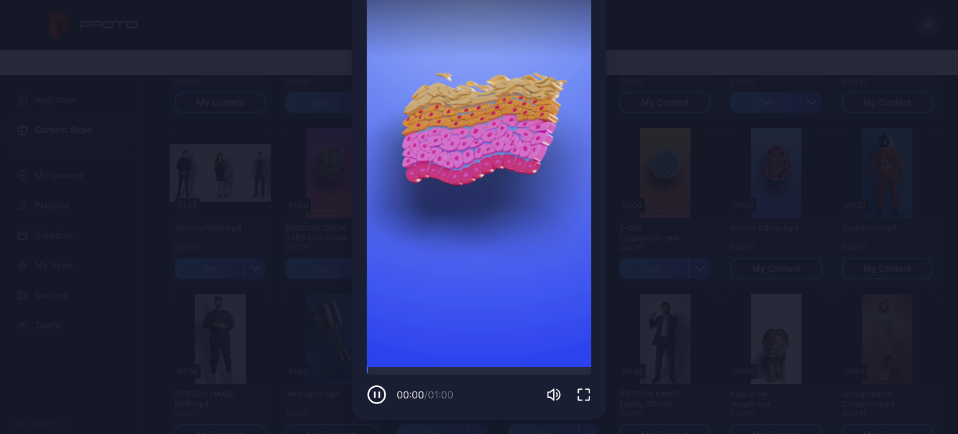
click at [577, 394] on icon "button" at bounding box center [584, 394] width 15 height 15
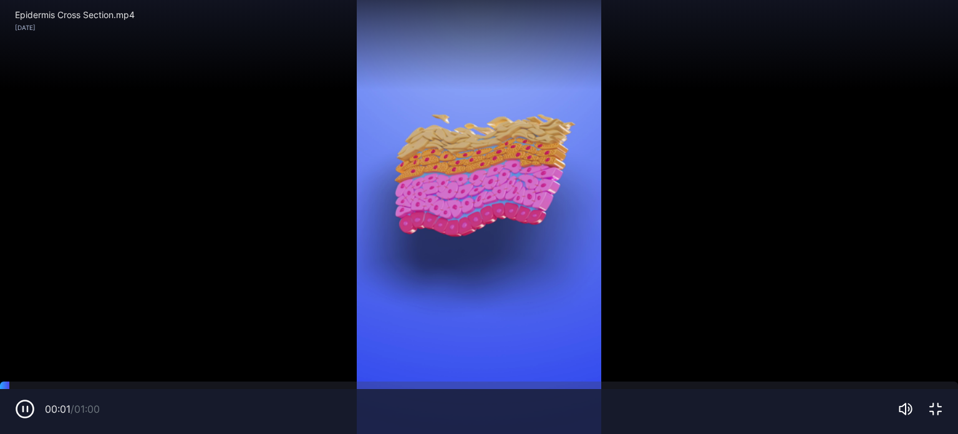
scroll to position [0, 0]
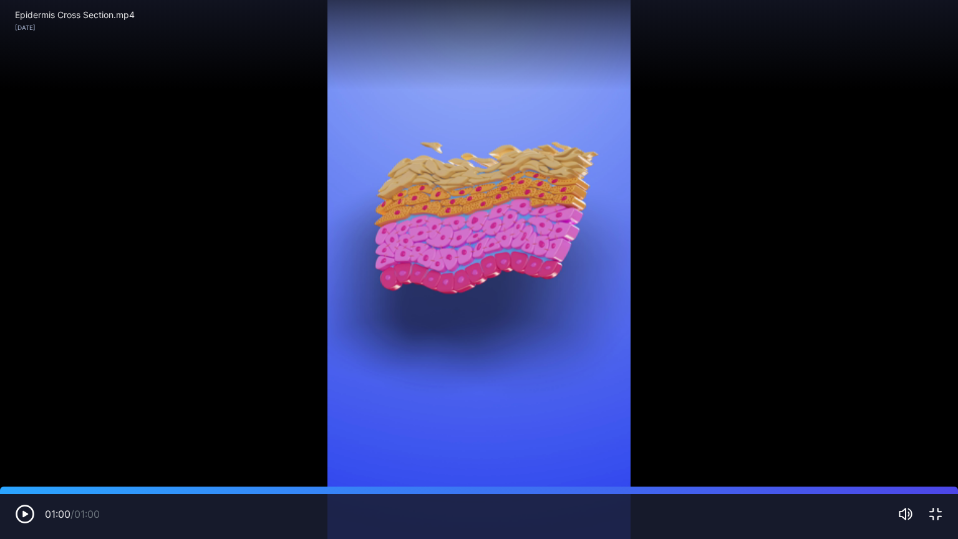
click at [936, 433] on icon "button" at bounding box center [935, 514] width 15 height 15
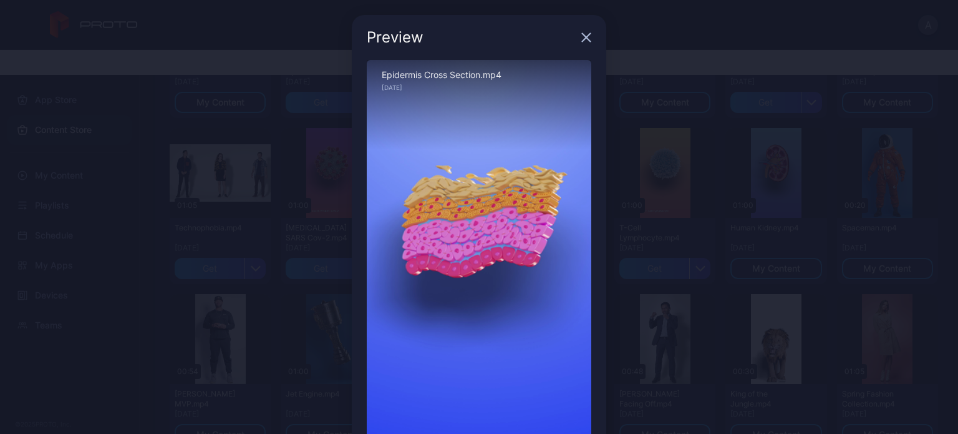
click at [581, 37] on icon "button" at bounding box center [586, 37] width 10 height 10
